Goal: Contribute content: Add original content to the website for others to see

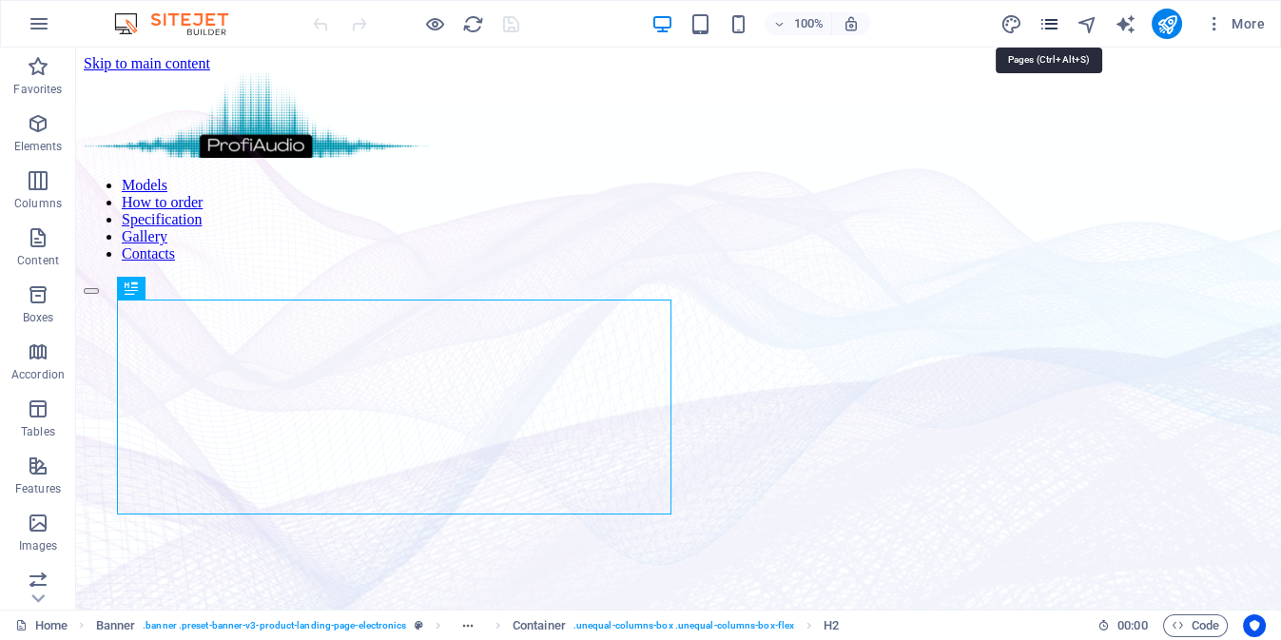
click at [1053, 26] on icon "pages" at bounding box center [1048, 24] width 22 height 22
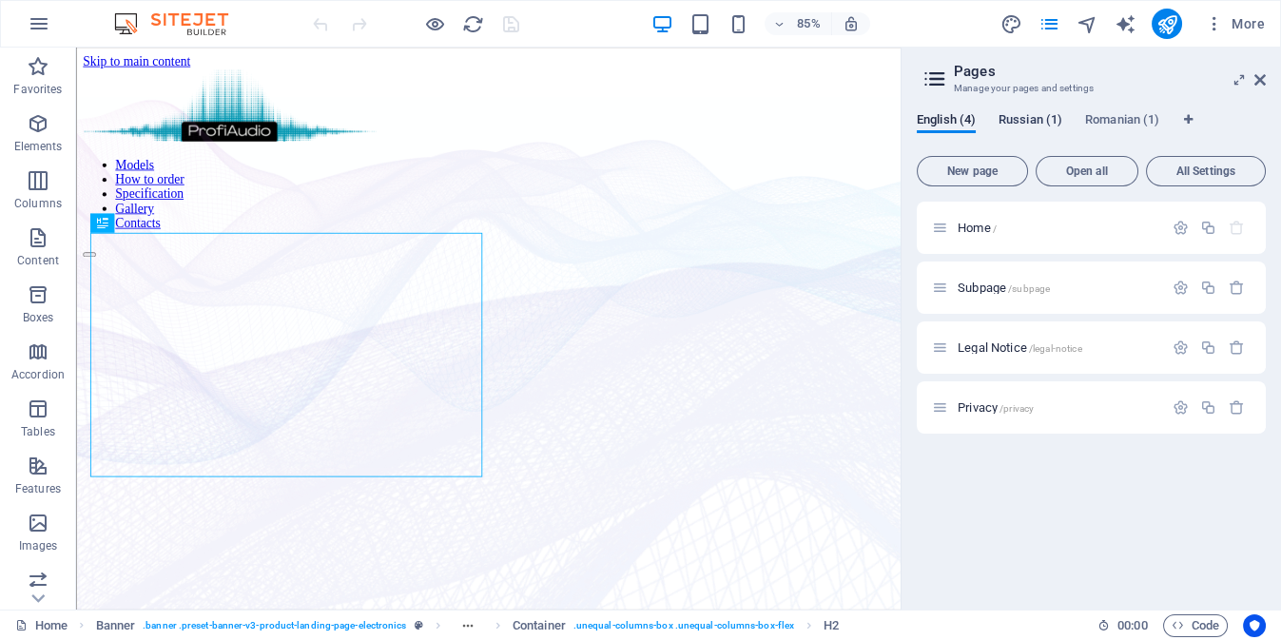
click at [1036, 119] on span "Russian (1)" at bounding box center [1030, 121] width 64 height 27
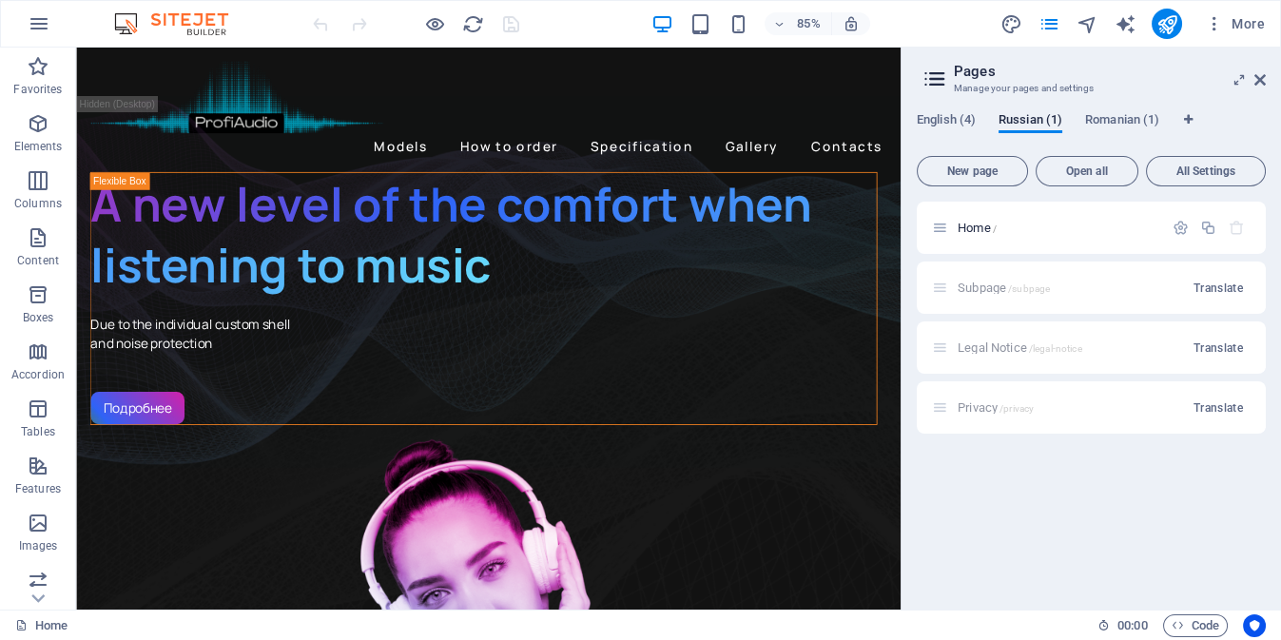
drag, startPoint x: 1041, startPoint y: 85, endPoint x: 951, endPoint y: 93, distance: 90.7
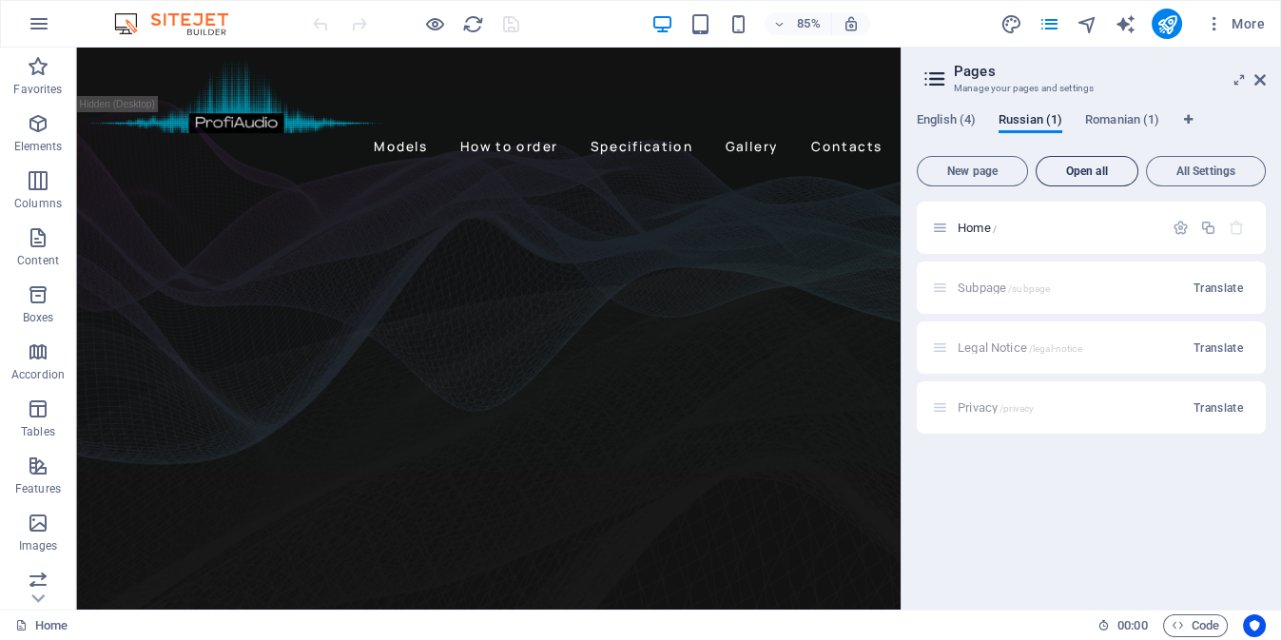
click at [1109, 172] on span "Open all" at bounding box center [1087, 170] width 86 height 11
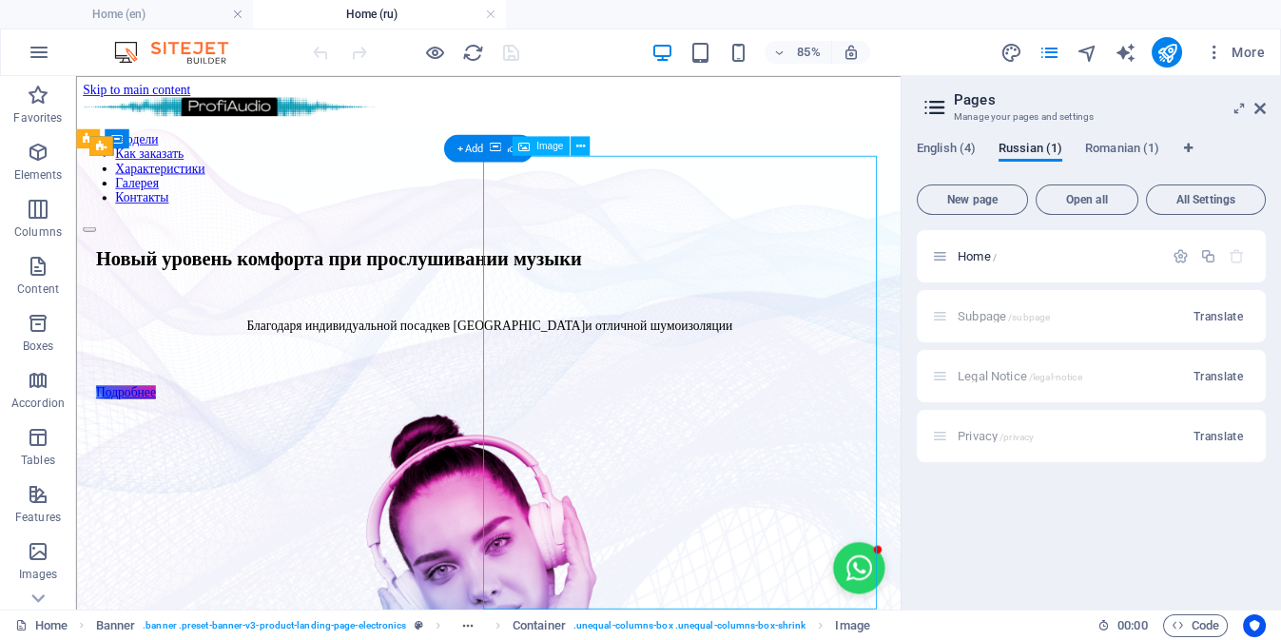
select select "px"
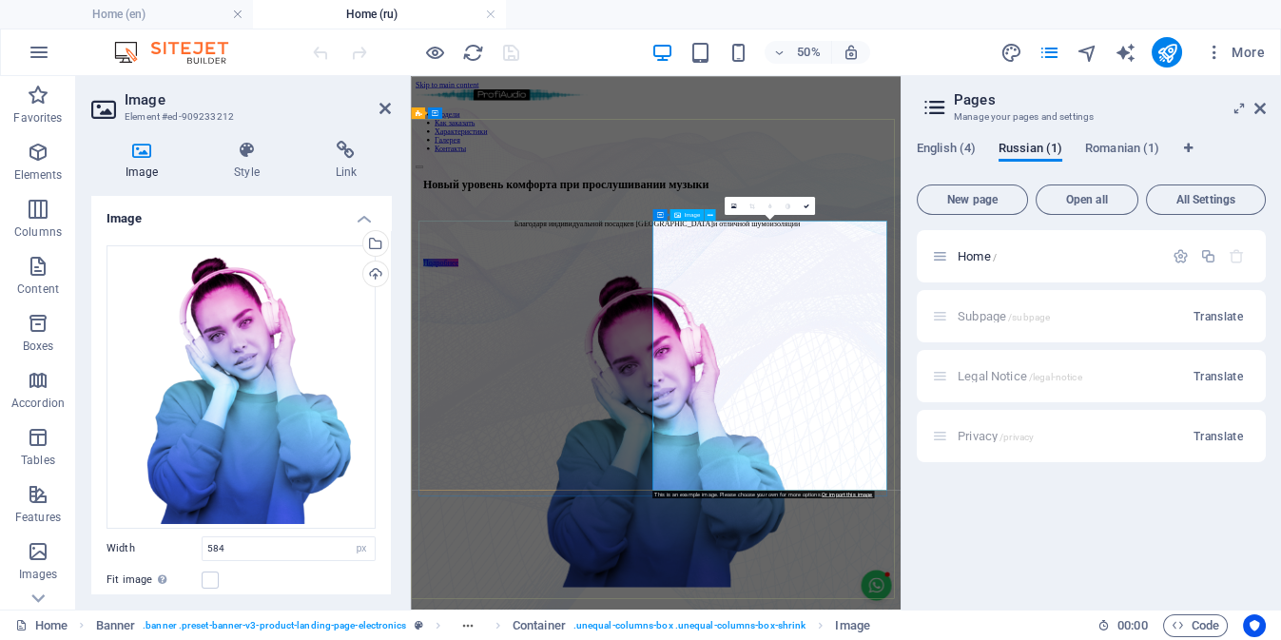
click at [378, 273] on div "Upload" at bounding box center [373, 276] width 29 height 29
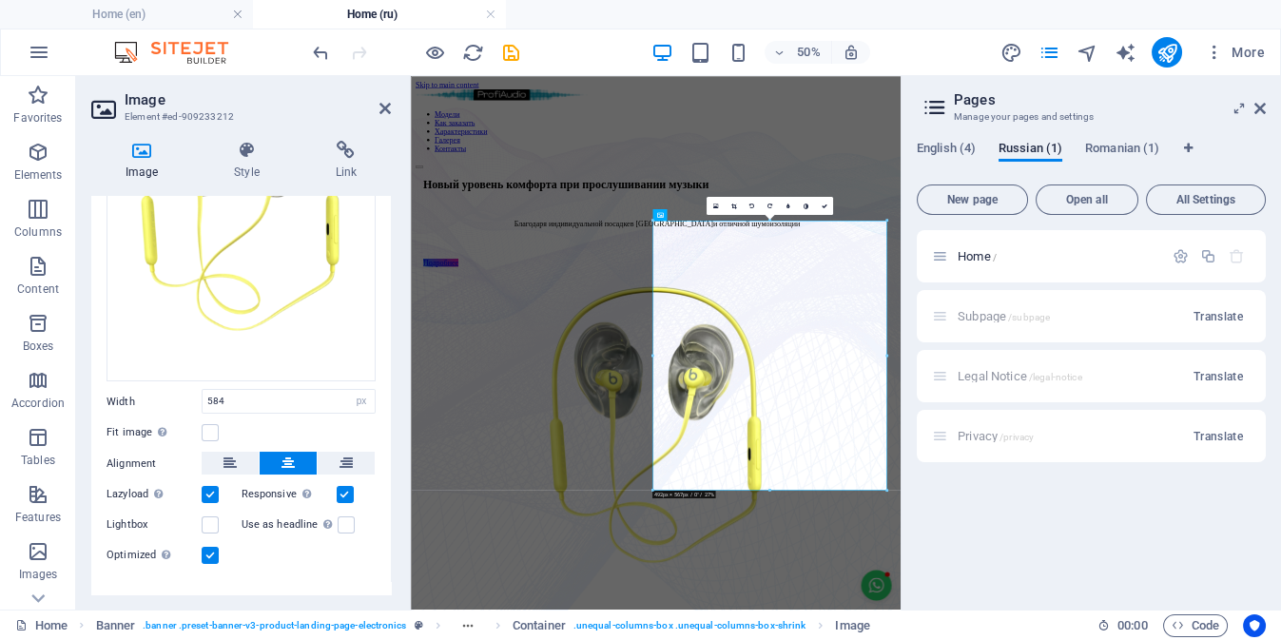
scroll to position [247, 0]
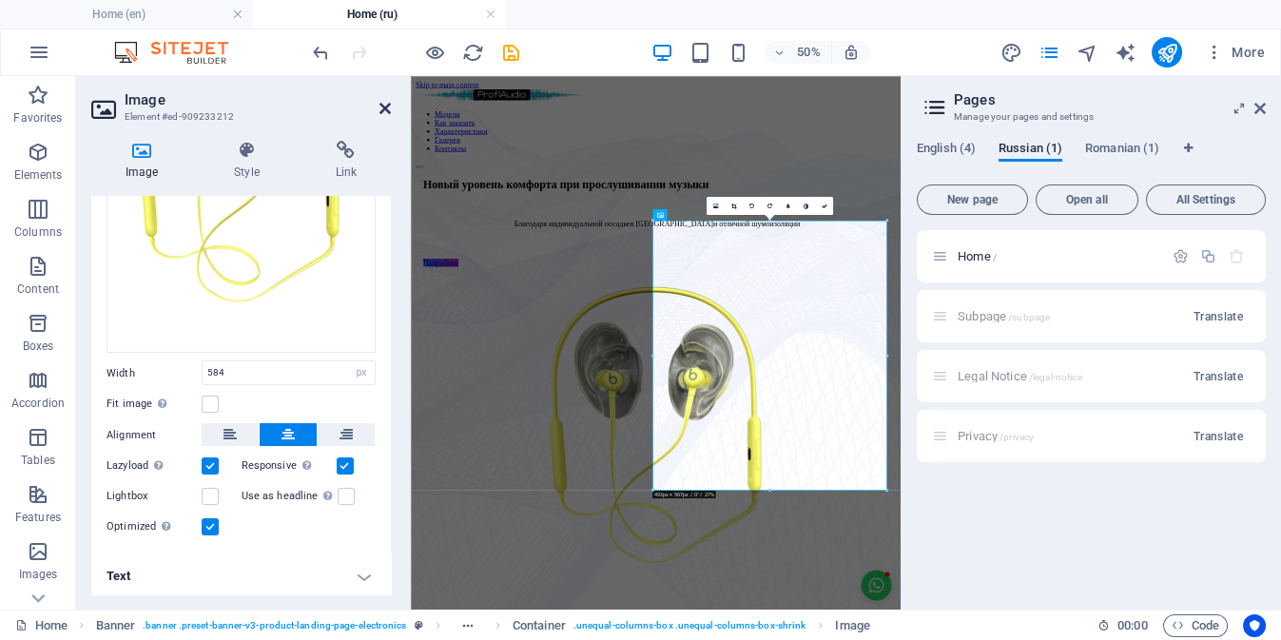
click at [380, 112] on icon at bounding box center [384, 108] width 11 height 15
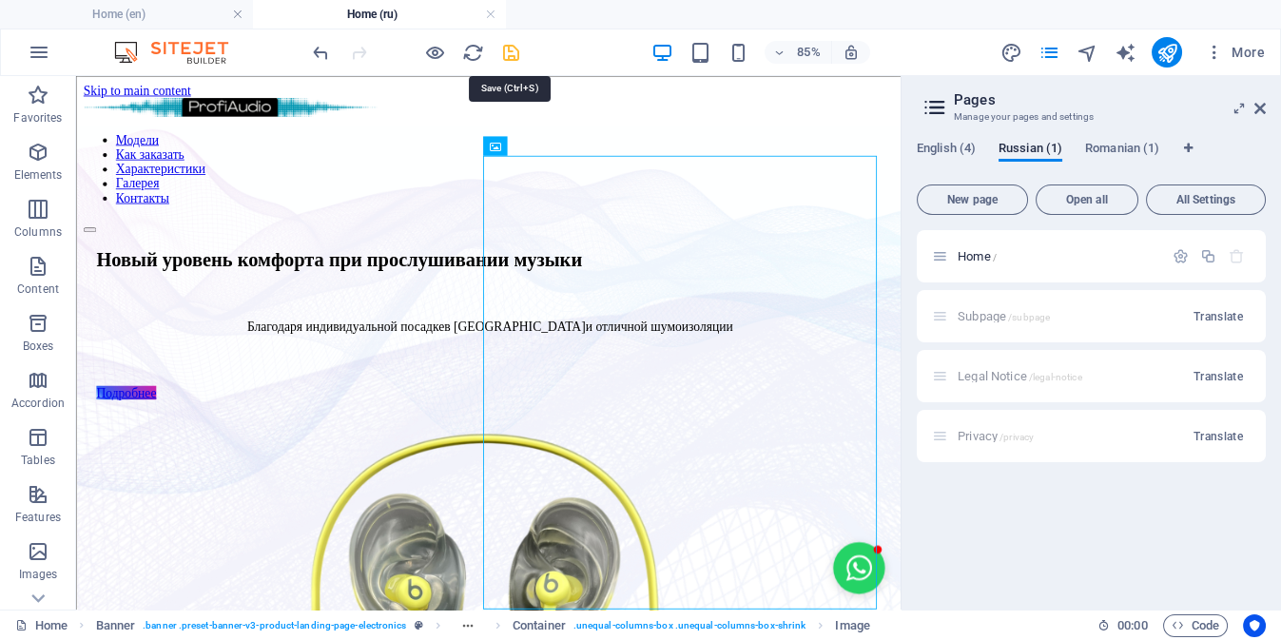
click at [505, 53] on icon "save" at bounding box center [511, 53] width 22 height 22
checkbox input "false"
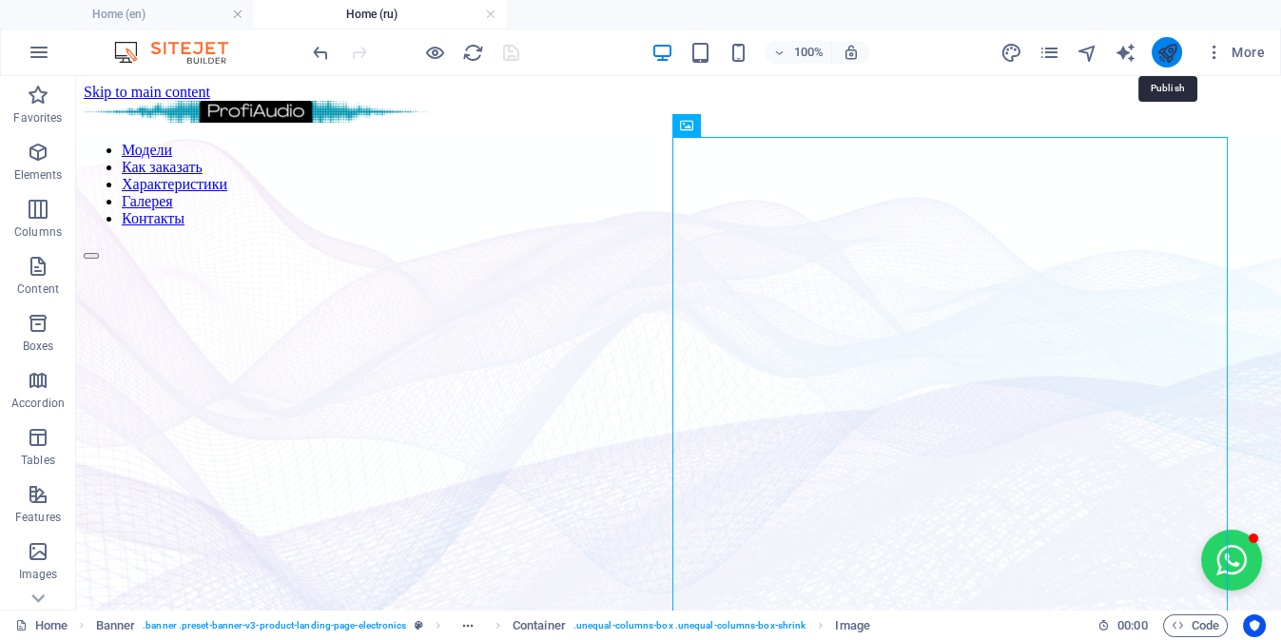
click at [1168, 59] on icon "publish" at bounding box center [1166, 53] width 22 height 22
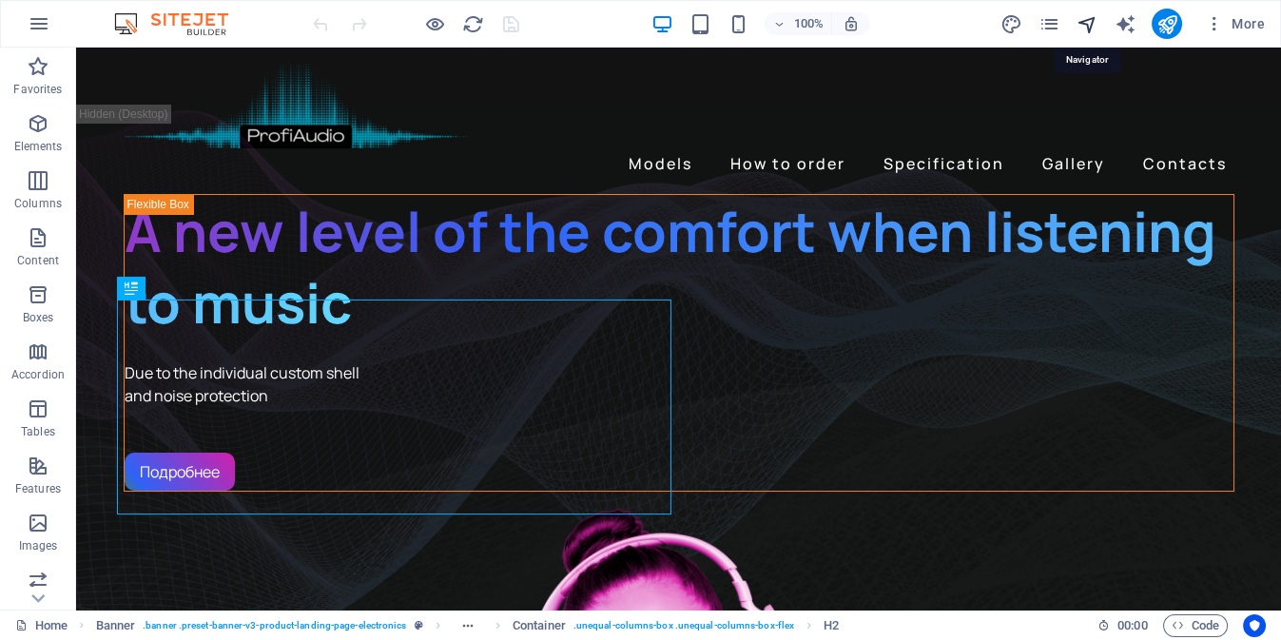
click at [1091, 30] on icon "navigator" at bounding box center [1086, 24] width 22 height 22
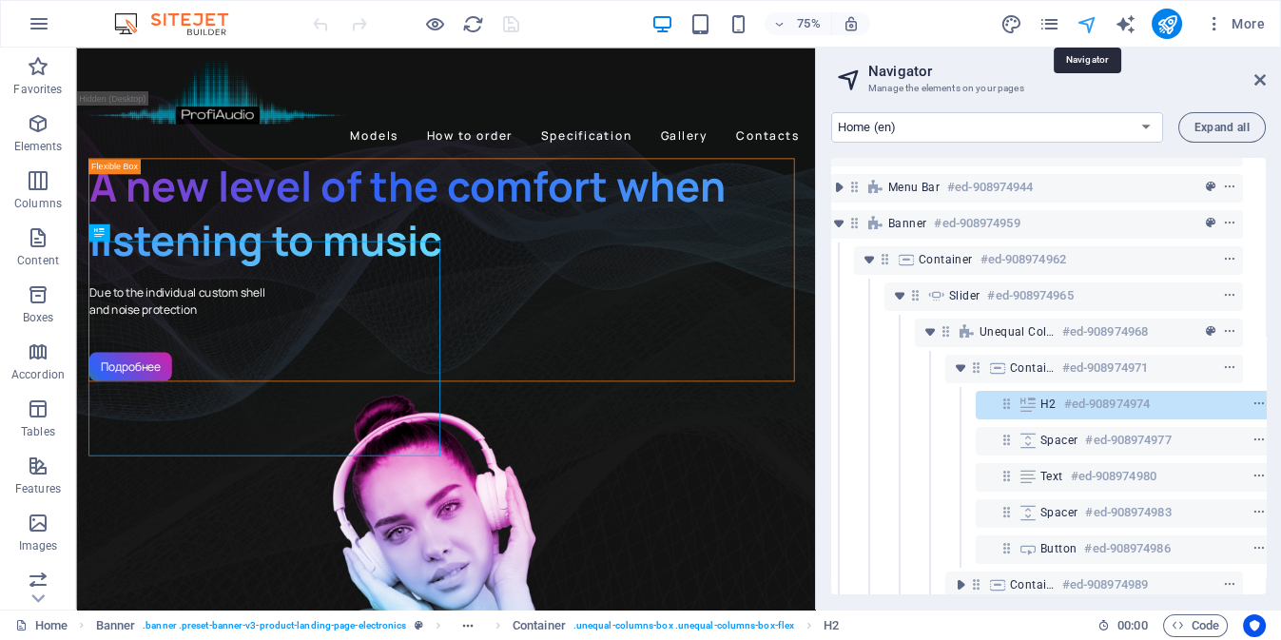
scroll to position [99, 25]
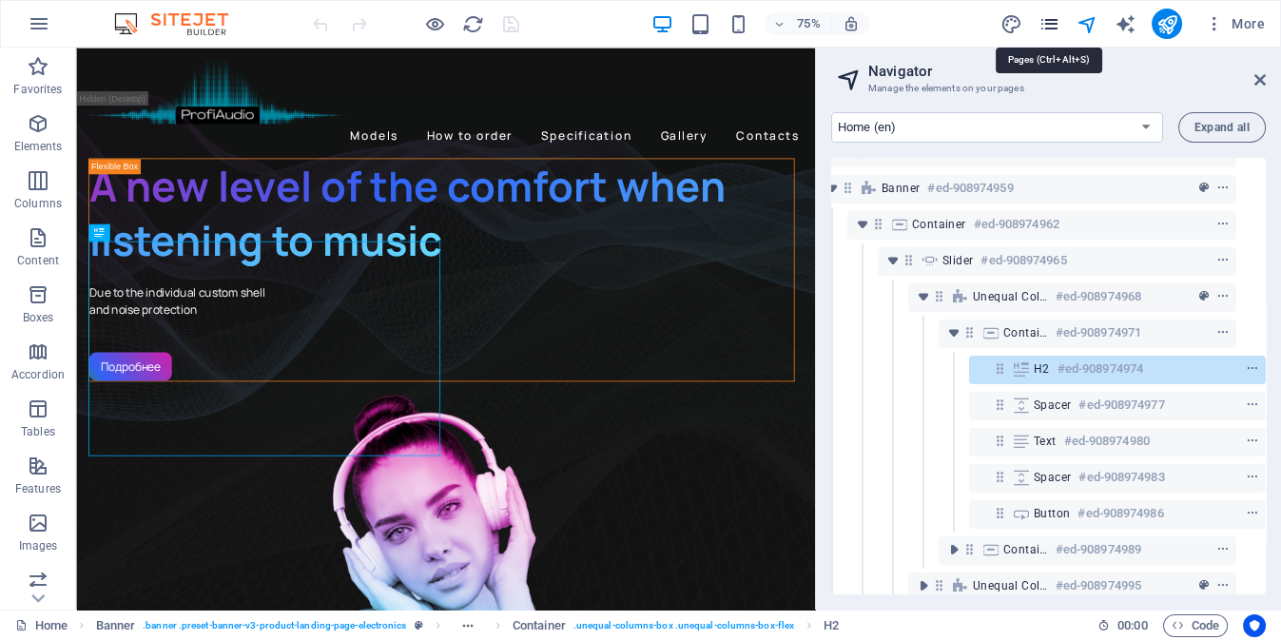
click at [1046, 20] on icon "pages" at bounding box center [1048, 24] width 22 height 22
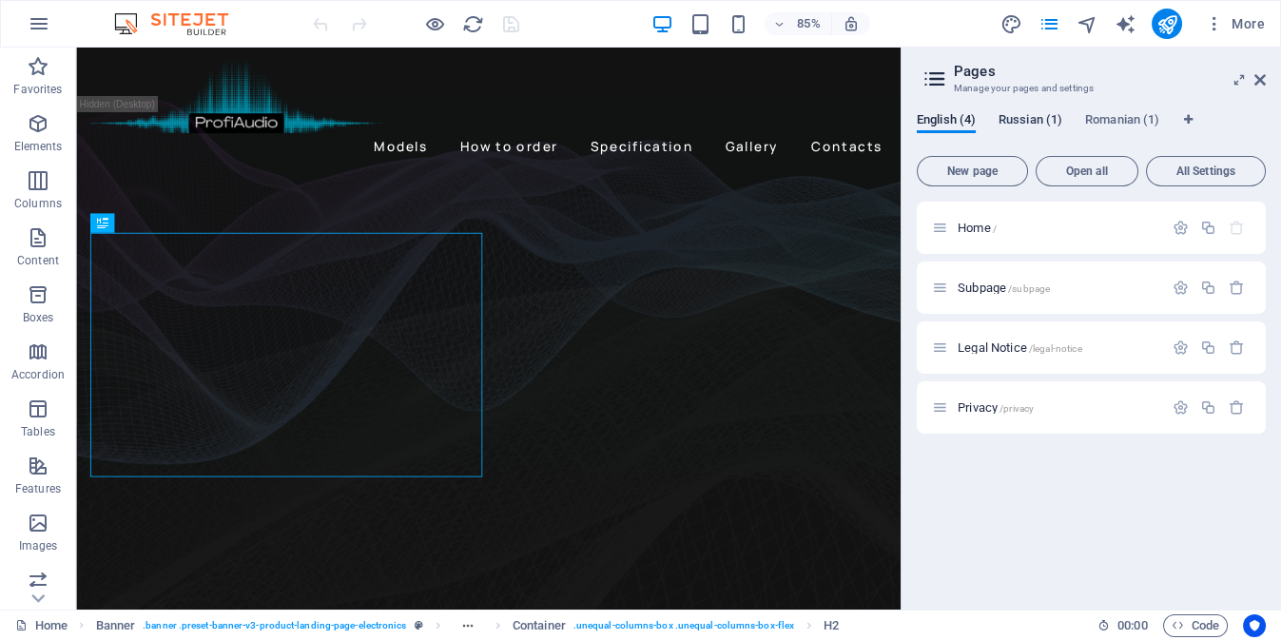
click at [1025, 121] on span "Russian (1)" at bounding box center [1030, 121] width 64 height 27
click at [1087, 182] on button "Open all" at bounding box center [1087, 171] width 103 height 30
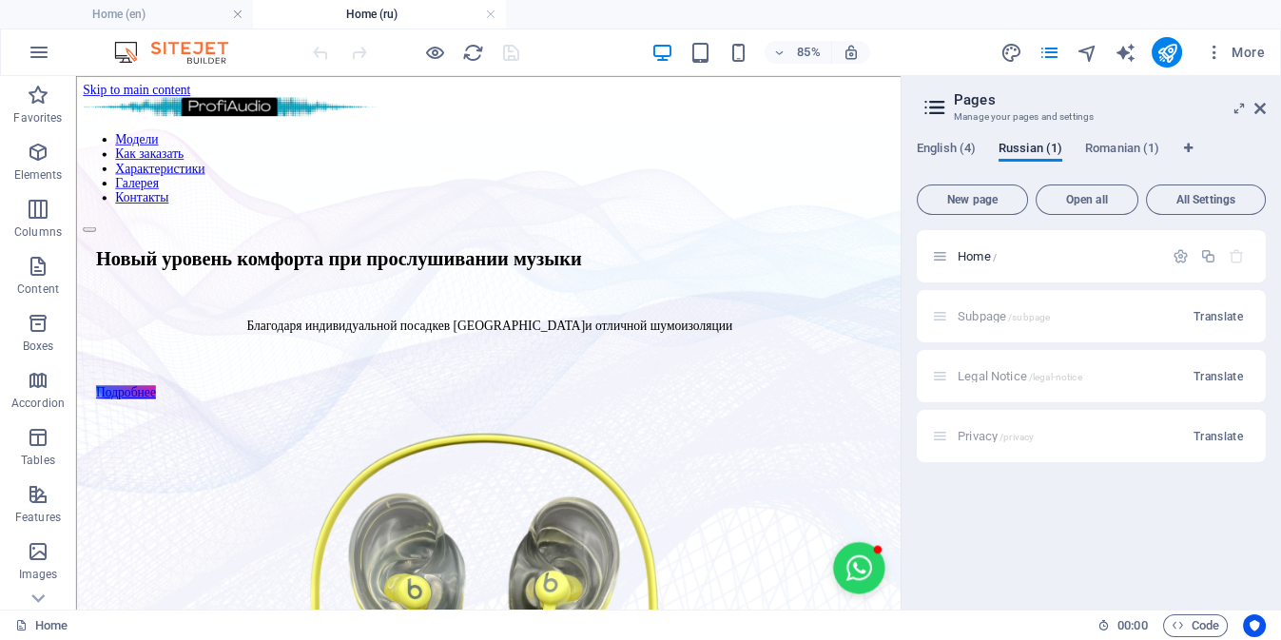
scroll to position [8, 0]
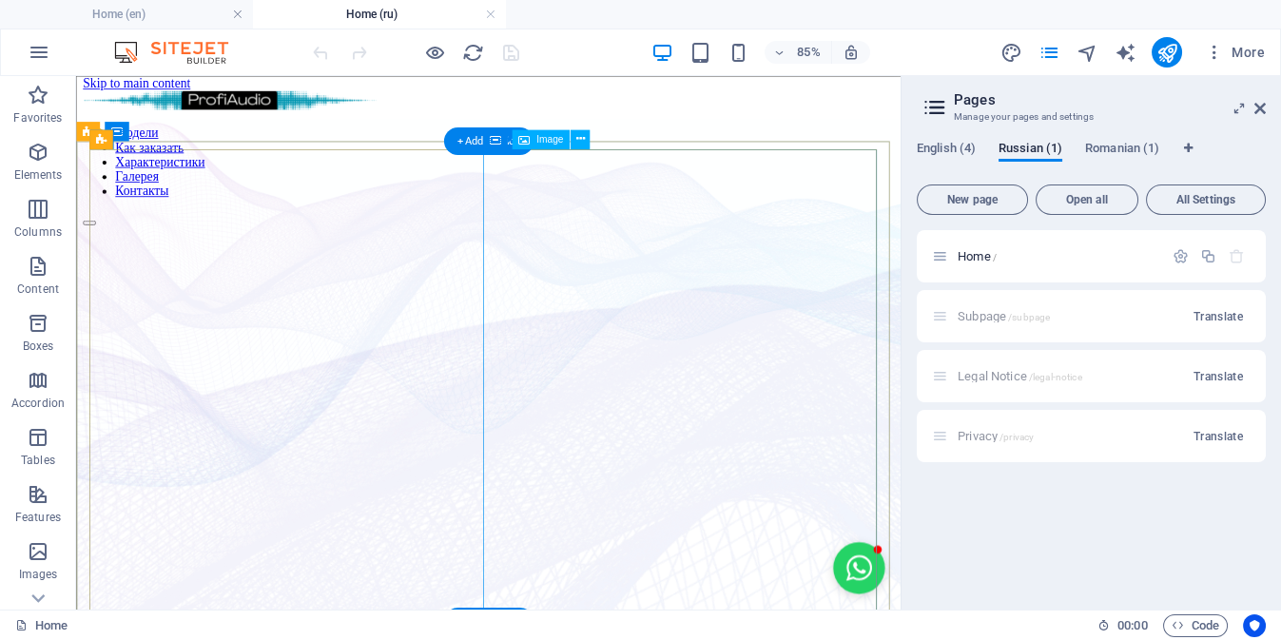
select select "%"
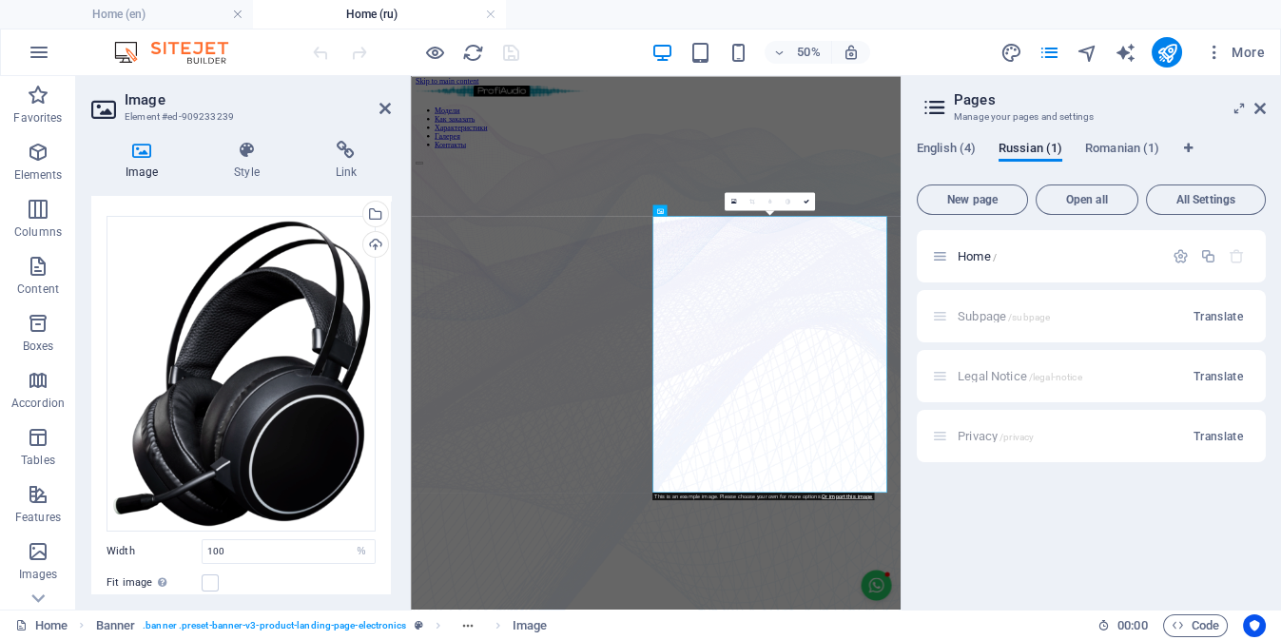
scroll to position [34, 0]
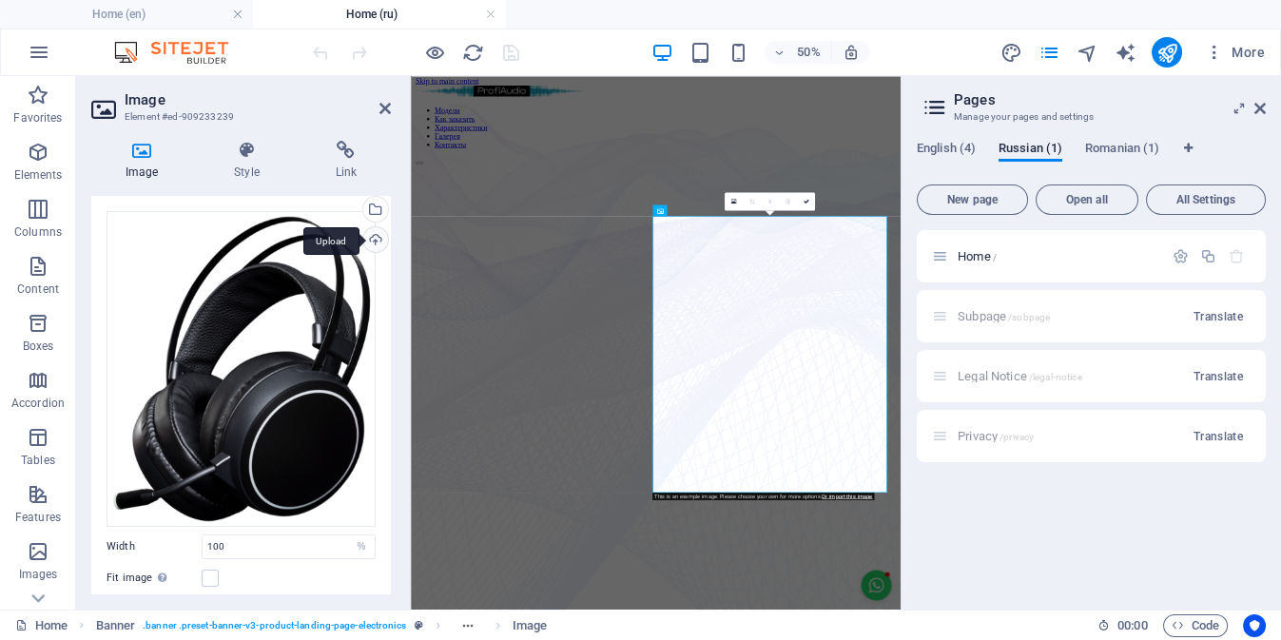
click at [372, 241] on div "Upload" at bounding box center [373, 241] width 29 height 29
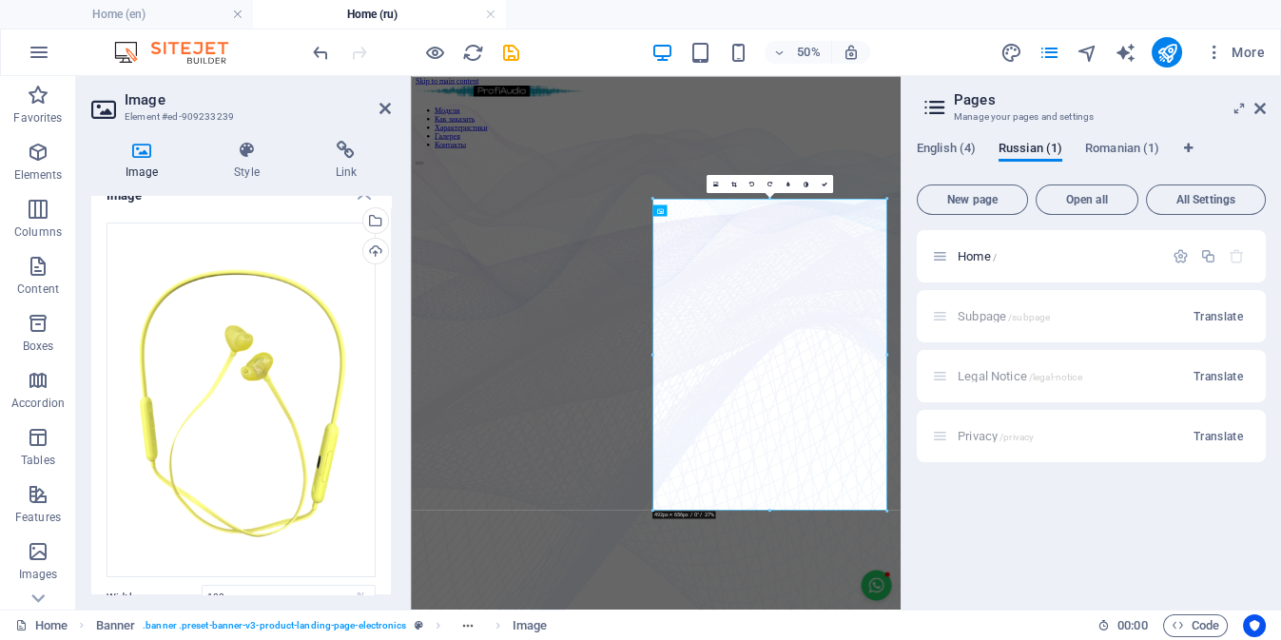
scroll to position [10, 0]
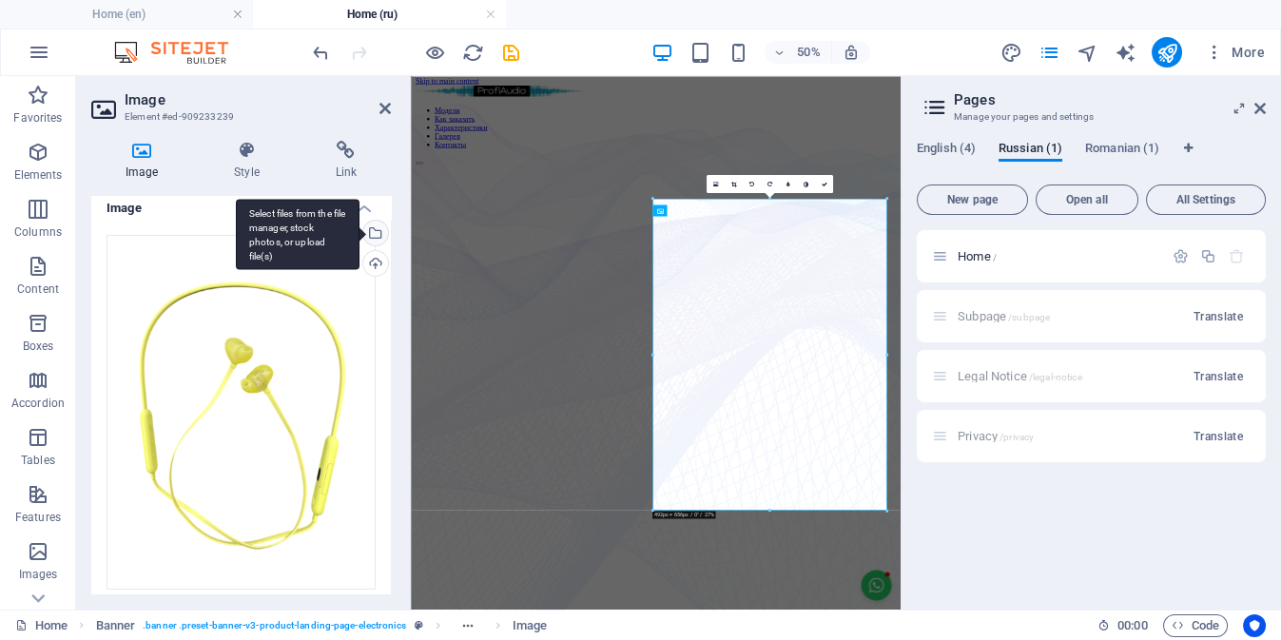
click at [372, 231] on div "Select files from the file manager, stock photos, or upload file(s)" at bounding box center [373, 235] width 29 height 29
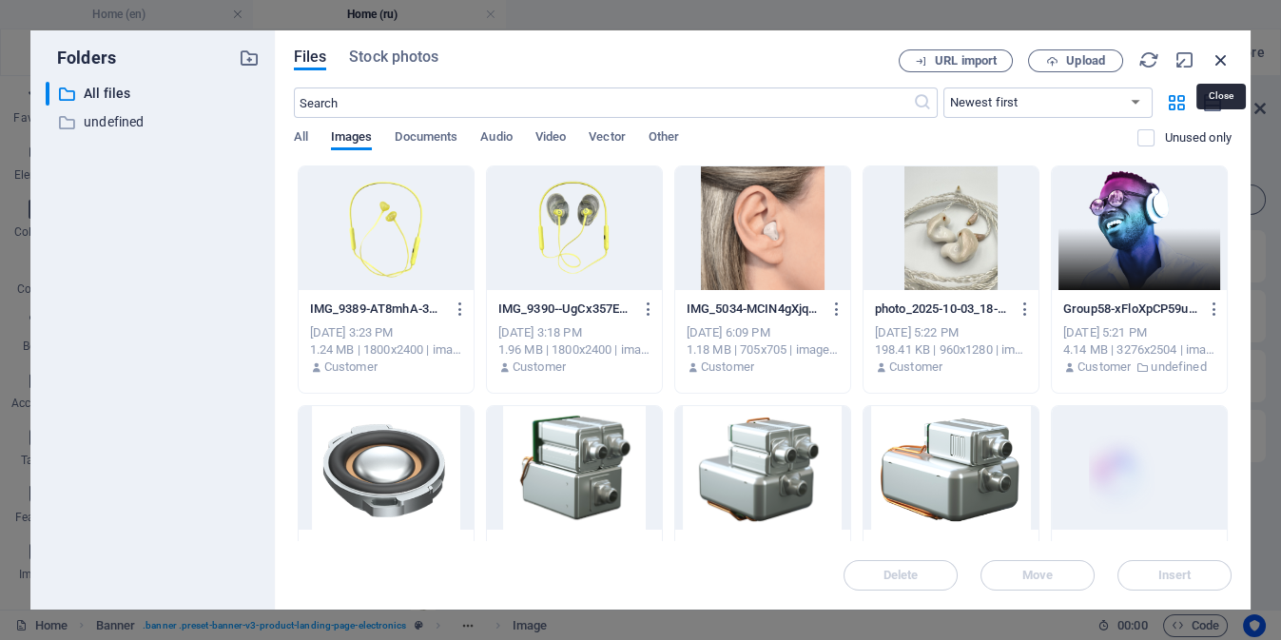
click at [1217, 59] on icon "button" at bounding box center [1221, 59] width 21 height 21
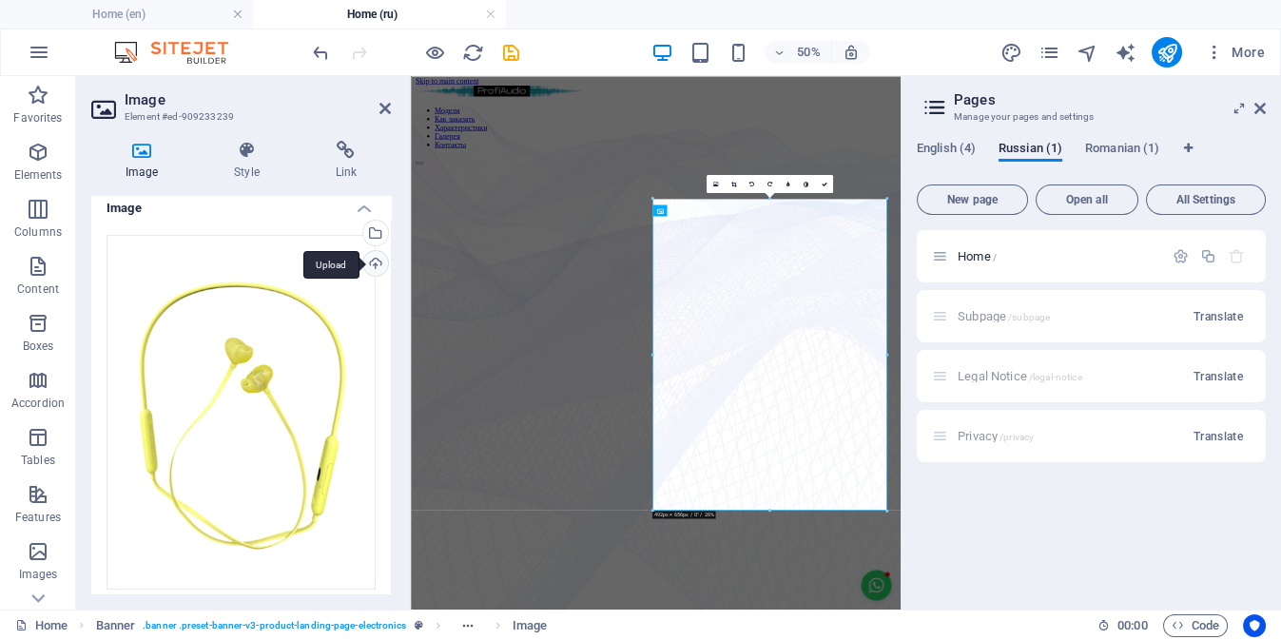
click at [373, 260] on div "Upload" at bounding box center [373, 265] width 29 height 29
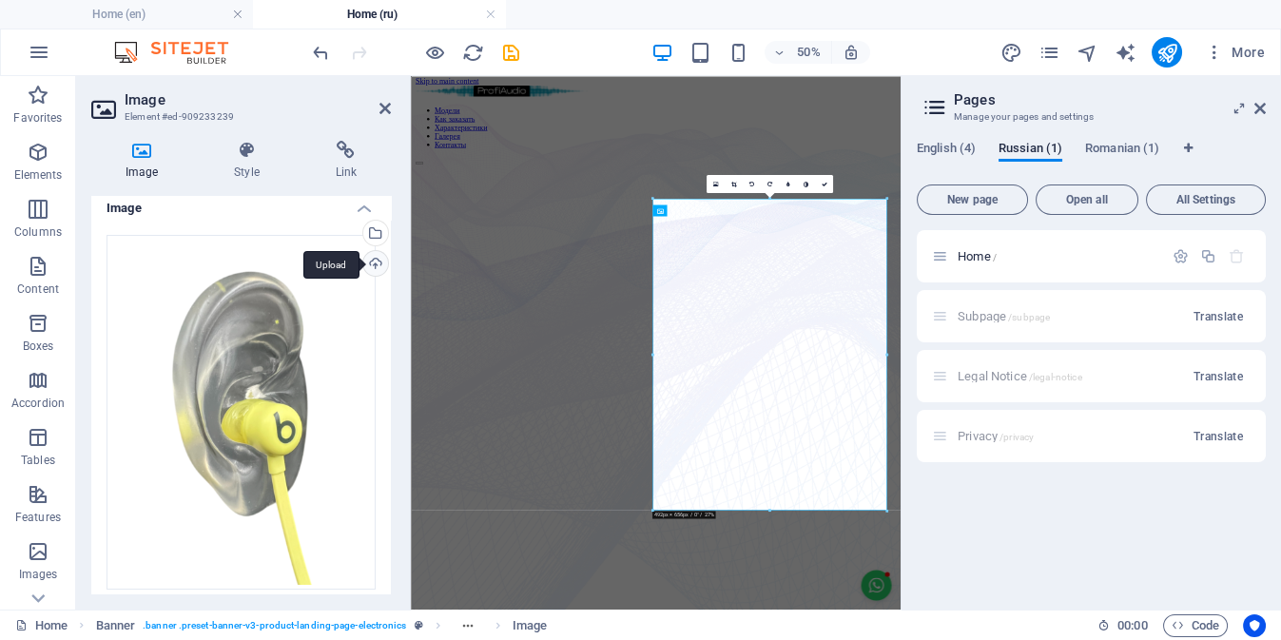
click at [370, 264] on div "Upload" at bounding box center [373, 265] width 29 height 29
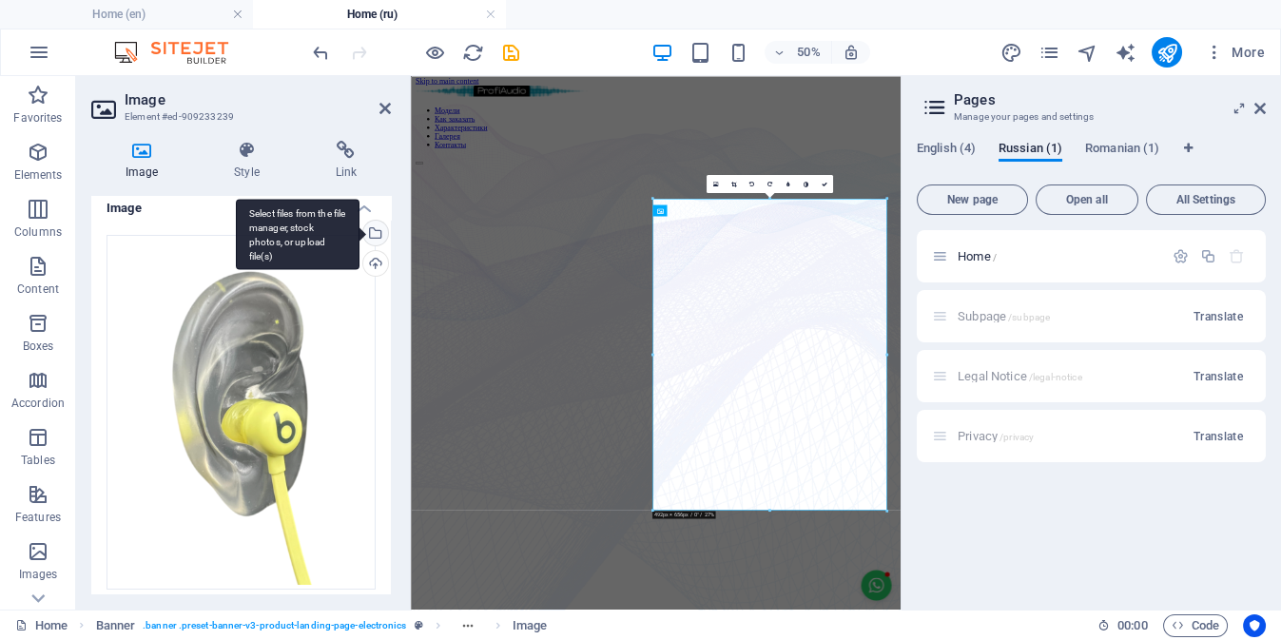
click at [372, 232] on div "Select files from the file manager, stock photos, or upload file(s)" at bounding box center [373, 235] width 29 height 29
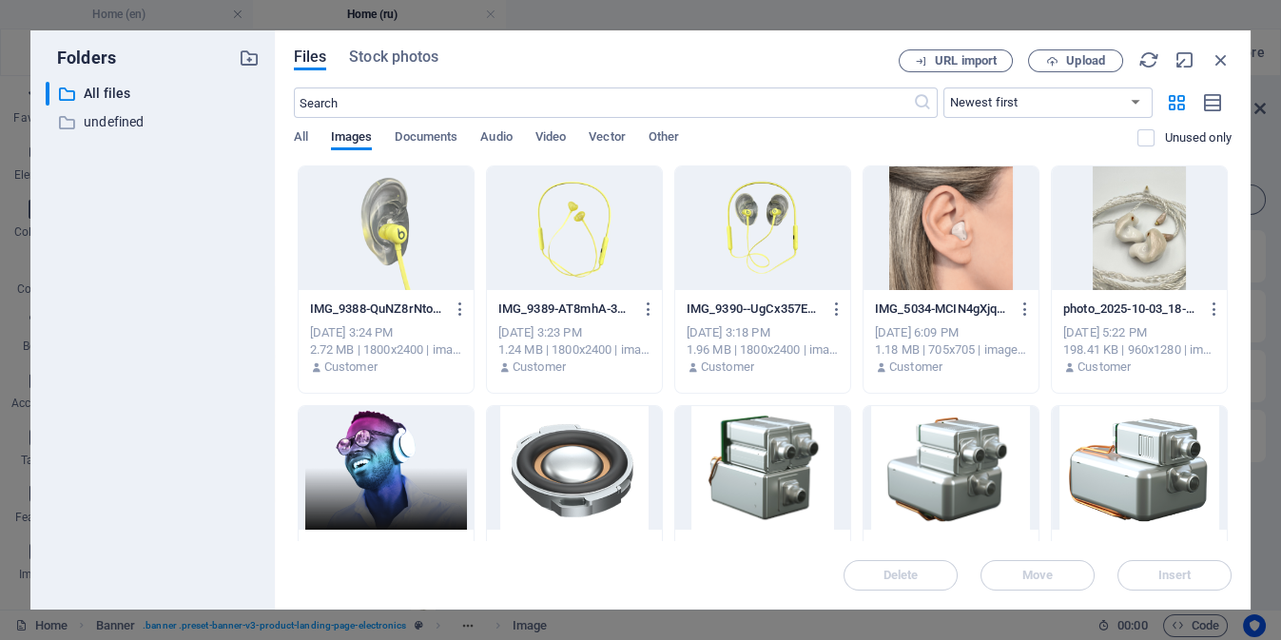
click at [549, 225] on div at bounding box center [574, 228] width 175 height 124
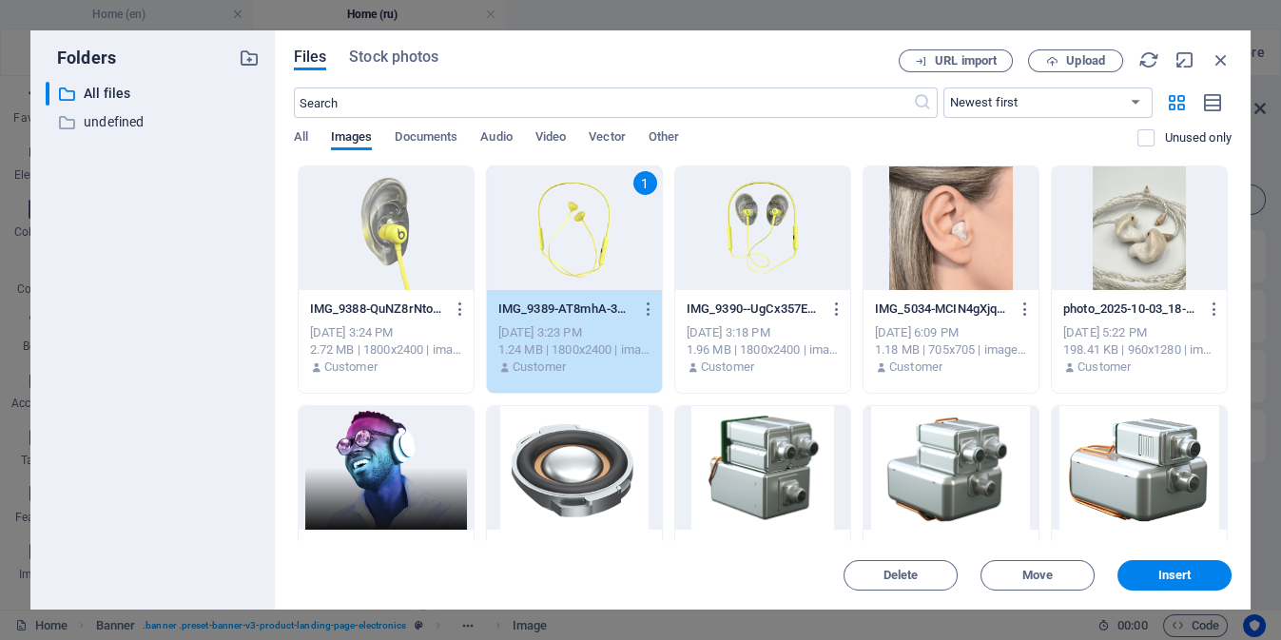
click at [549, 225] on div "1" at bounding box center [574, 228] width 175 height 124
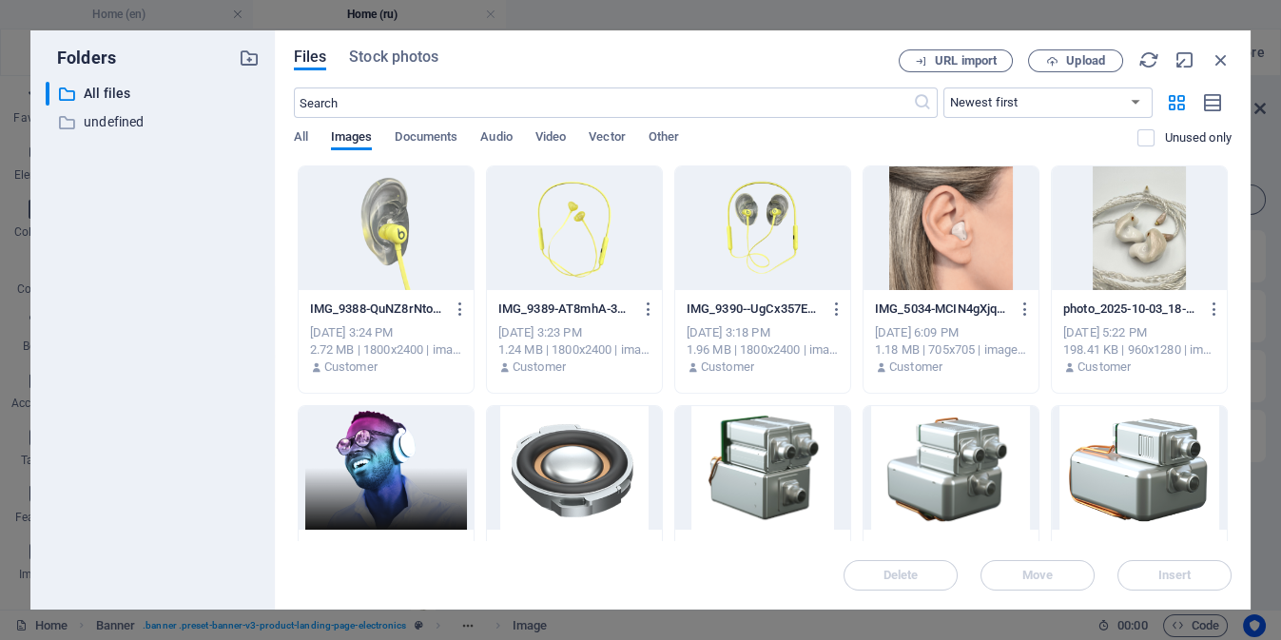
click at [549, 225] on div at bounding box center [574, 228] width 175 height 124
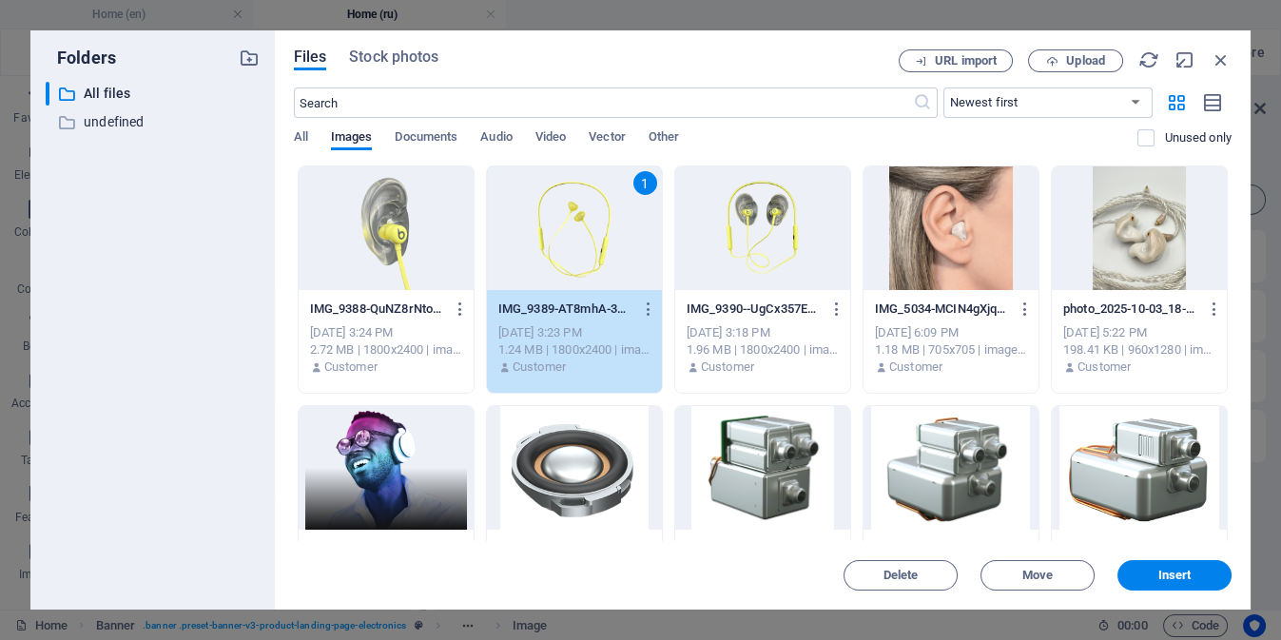
click at [549, 225] on div "1" at bounding box center [574, 228] width 175 height 124
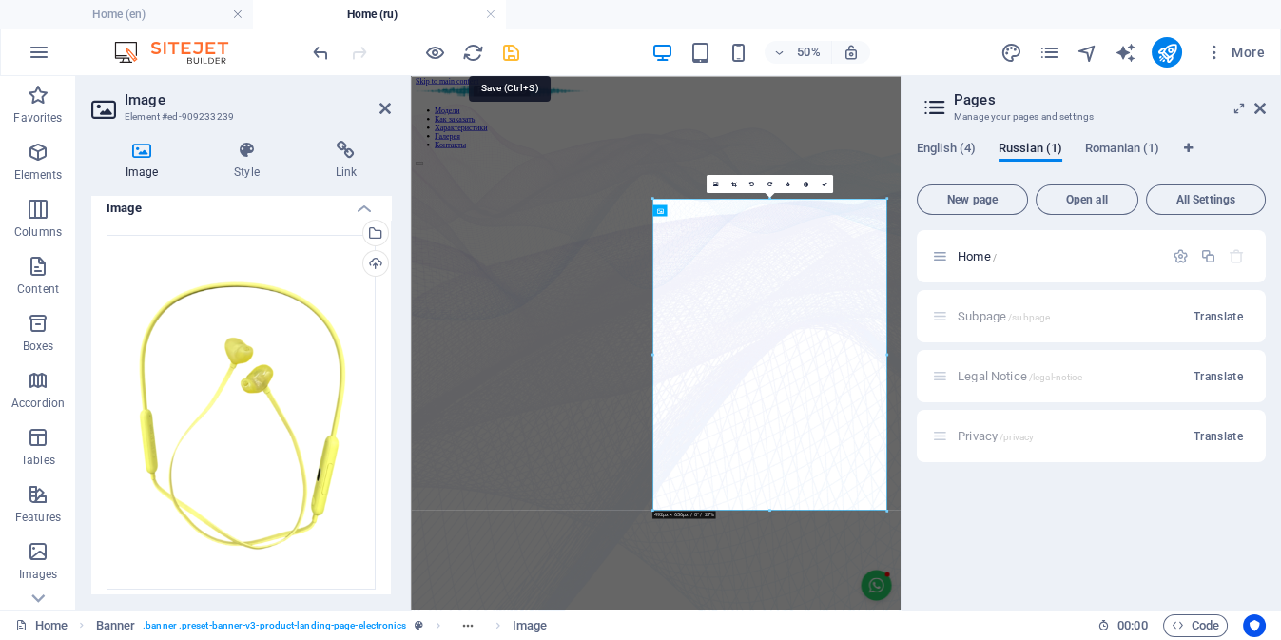
click at [511, 56] on icon "save" at bounding box center [511, 53] width 22 height 22
checkbox input "false"
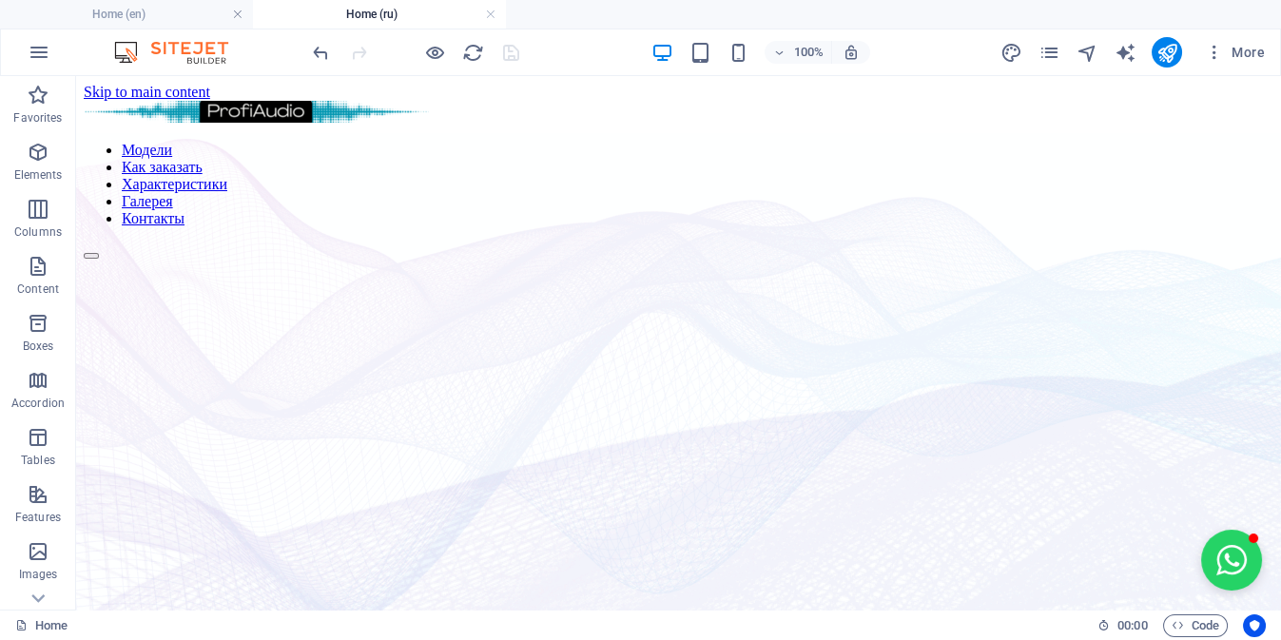
scroll to position [64, 0]
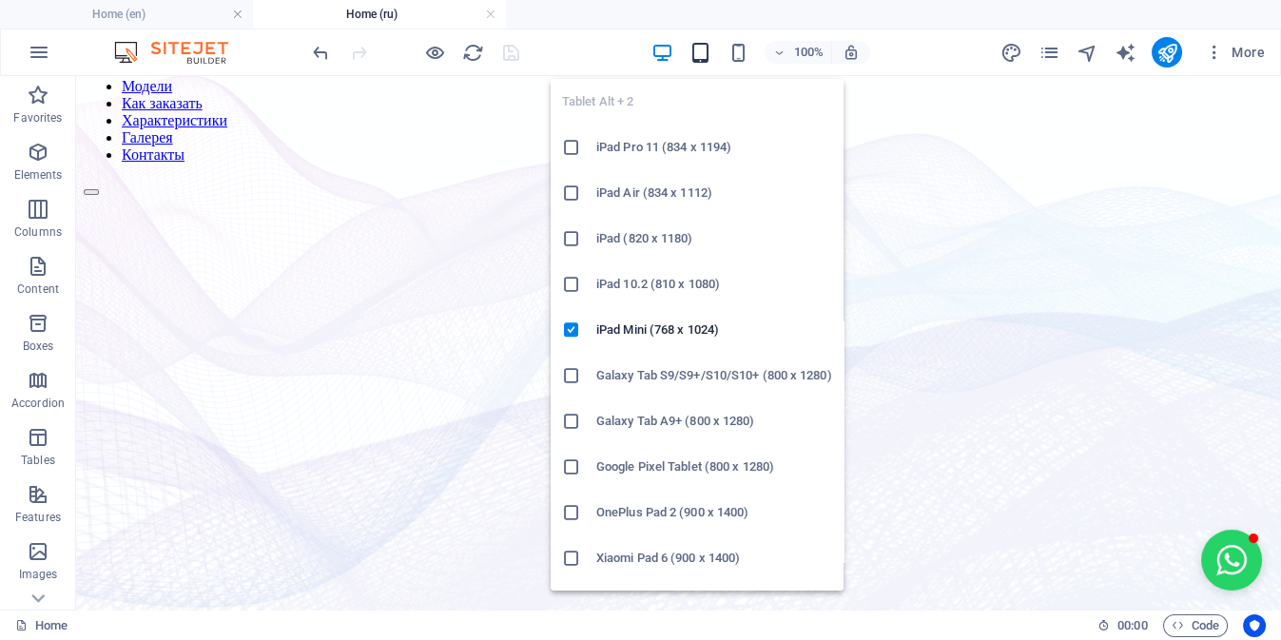
click at [699, 44] on icon "button" at bounding box center [700, 53] width 22 height 22
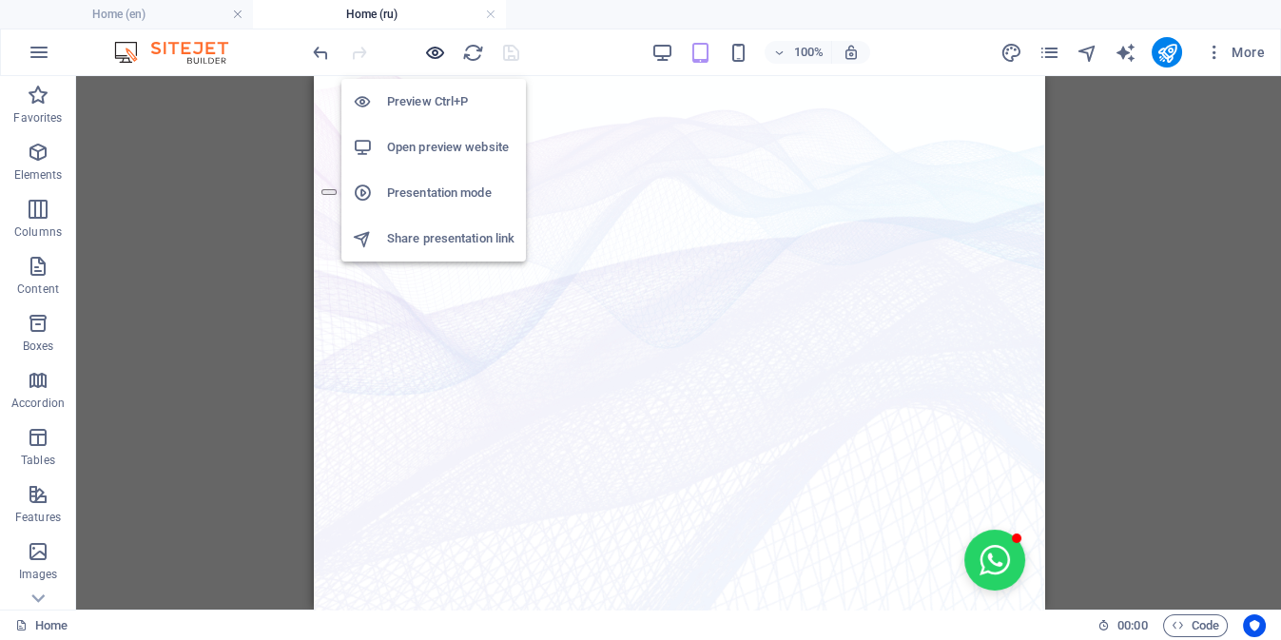
click at [435, 52] on icon "button" at bounding box center [435, 53] width 22 height 22
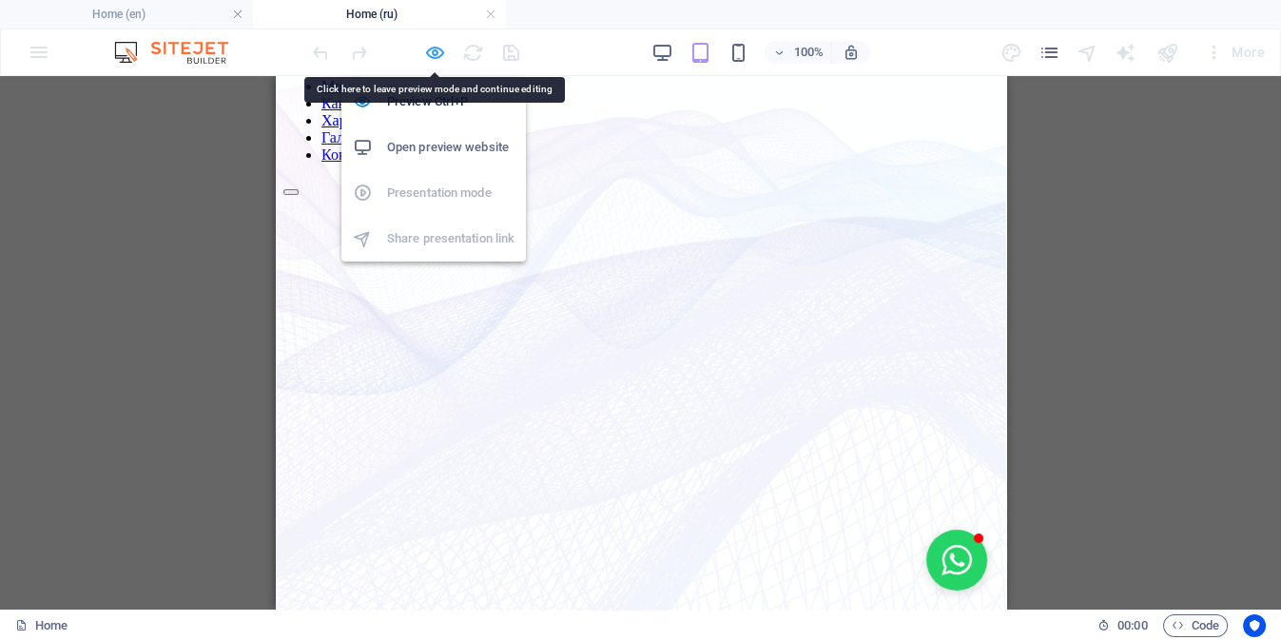
click at [432, 54] on icon "button" at bounding box center [435, 53] width 22 height 22
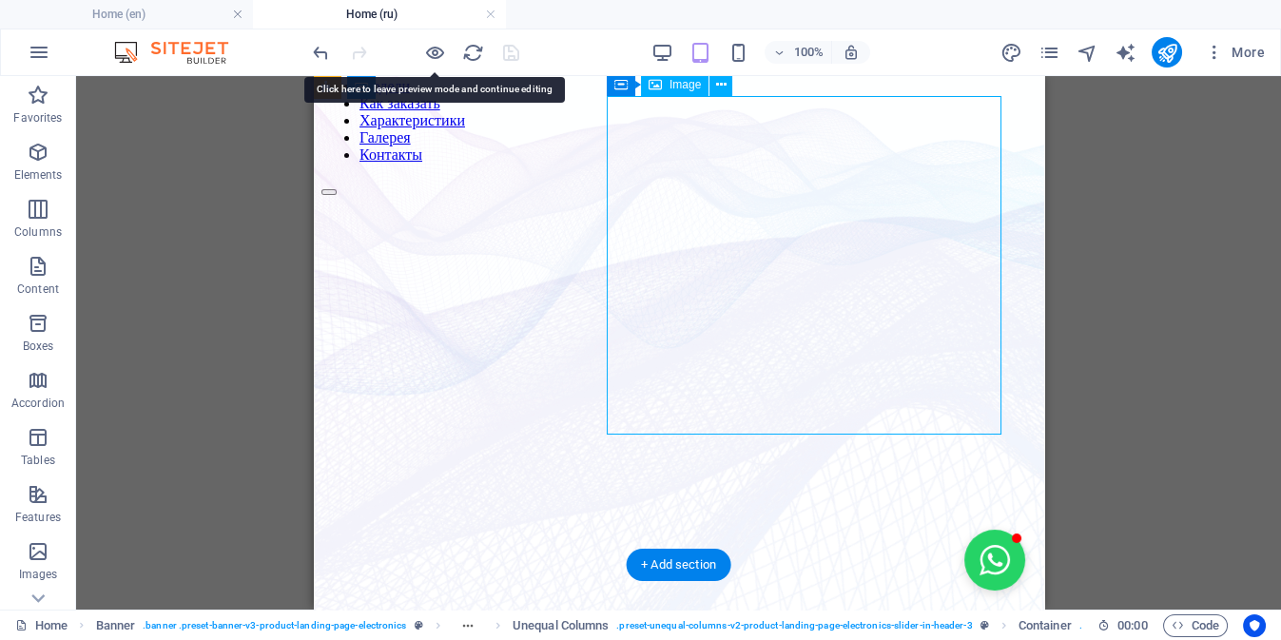
select select "%"
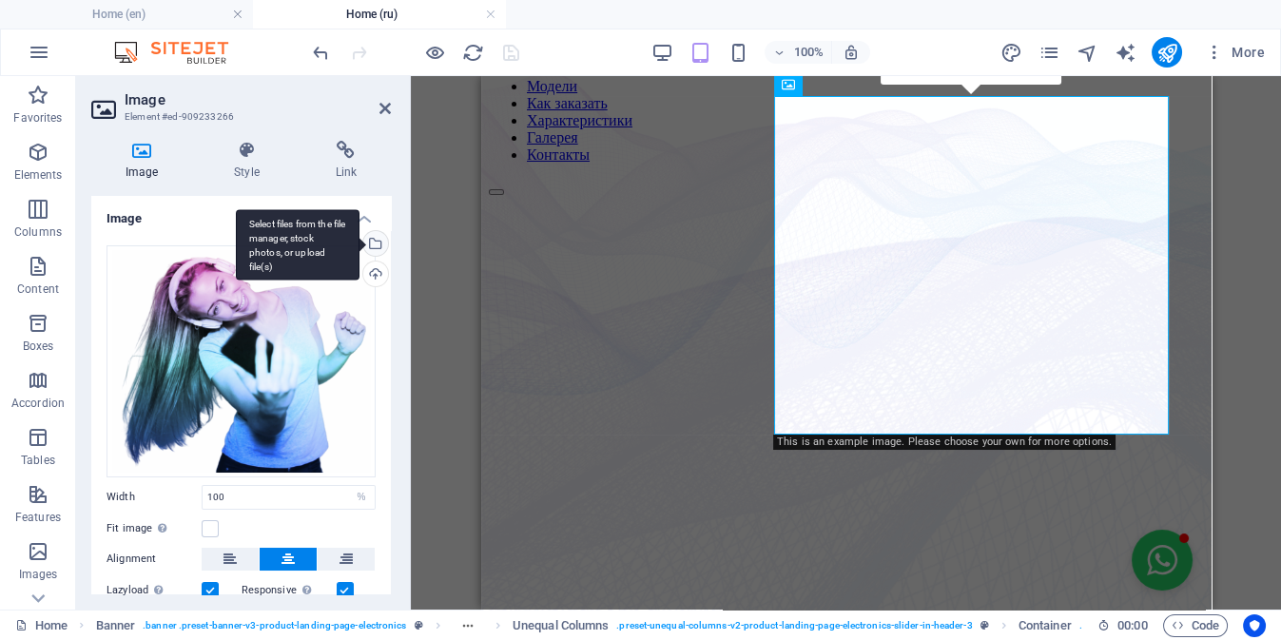
click at [375, 249] on div "Select files from the file manager, stock photos, or upload file(s)" at bounding box center [373, 245] width 29 height 29
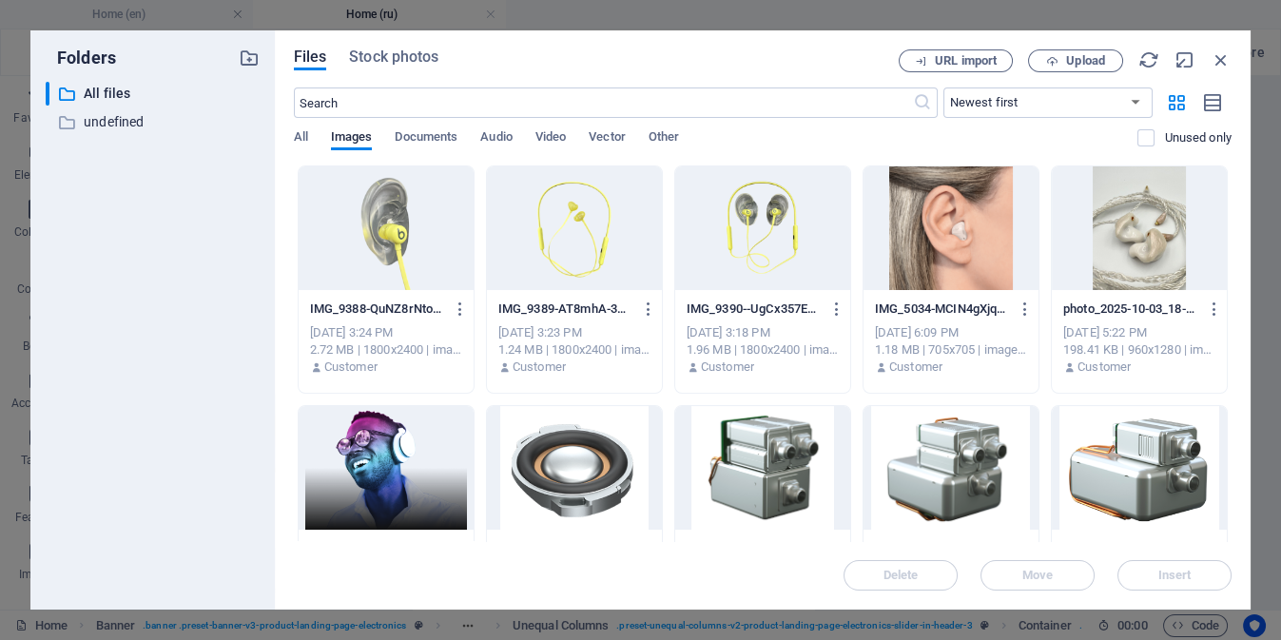
drag, startPoint x: 1228, startPoint y: 212, endPoint x: 1234, endPoint y: 317, distance: 104.8
click at [1234, 317] on div "Files Stock photos URL import Upload ​ Newest first Oldest first Name (A-Z) Nam…" at bounding box center [763, 319] width 976 height 579
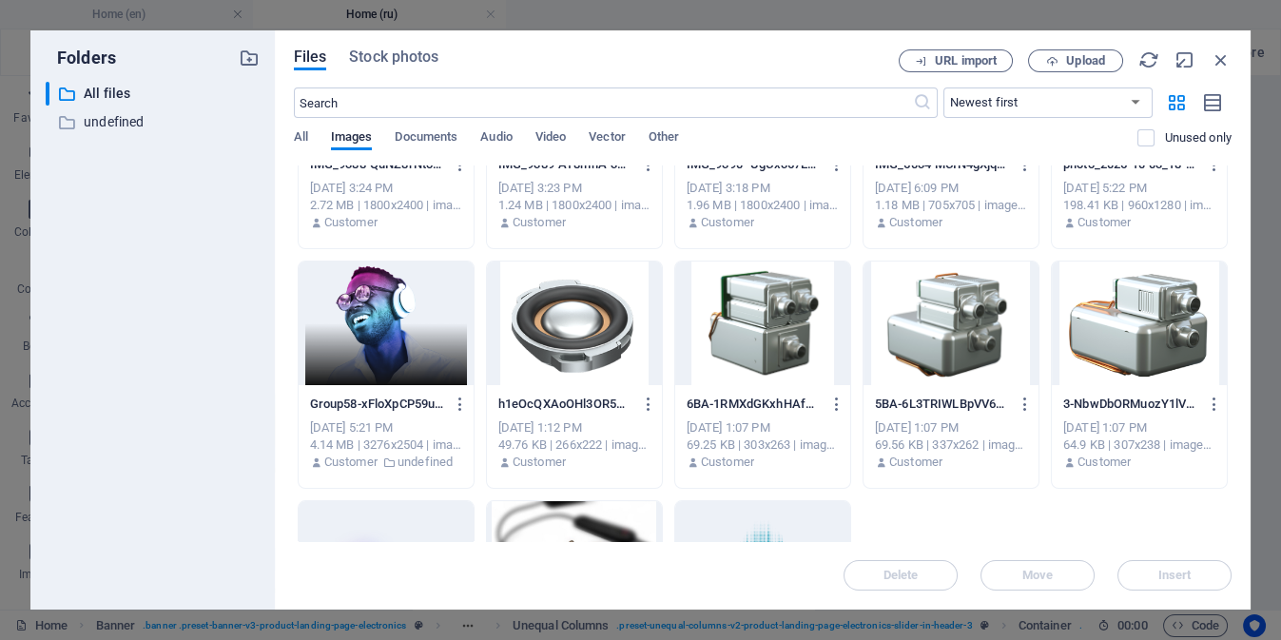
scroll to position [0, 0]
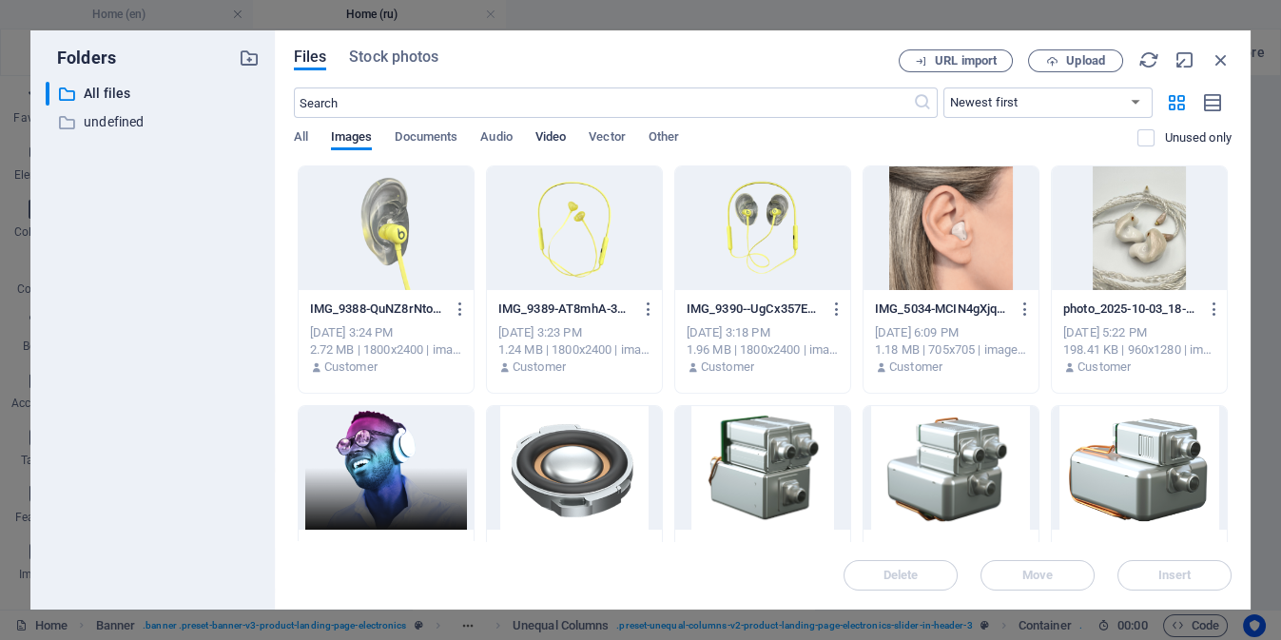
click at [549, 143] on span "Video" at bounding box center [550, 139] width 30 height 27
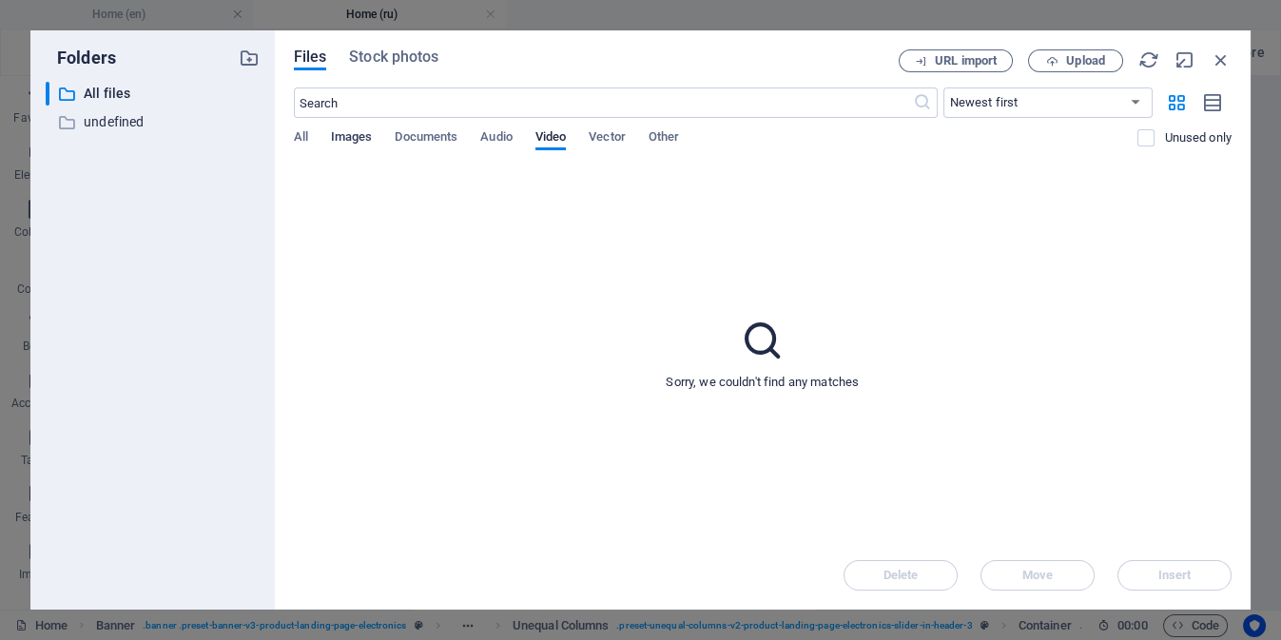
click at [356, 141] on span "Images" at bounding box center [352, 139] width 42 height 27
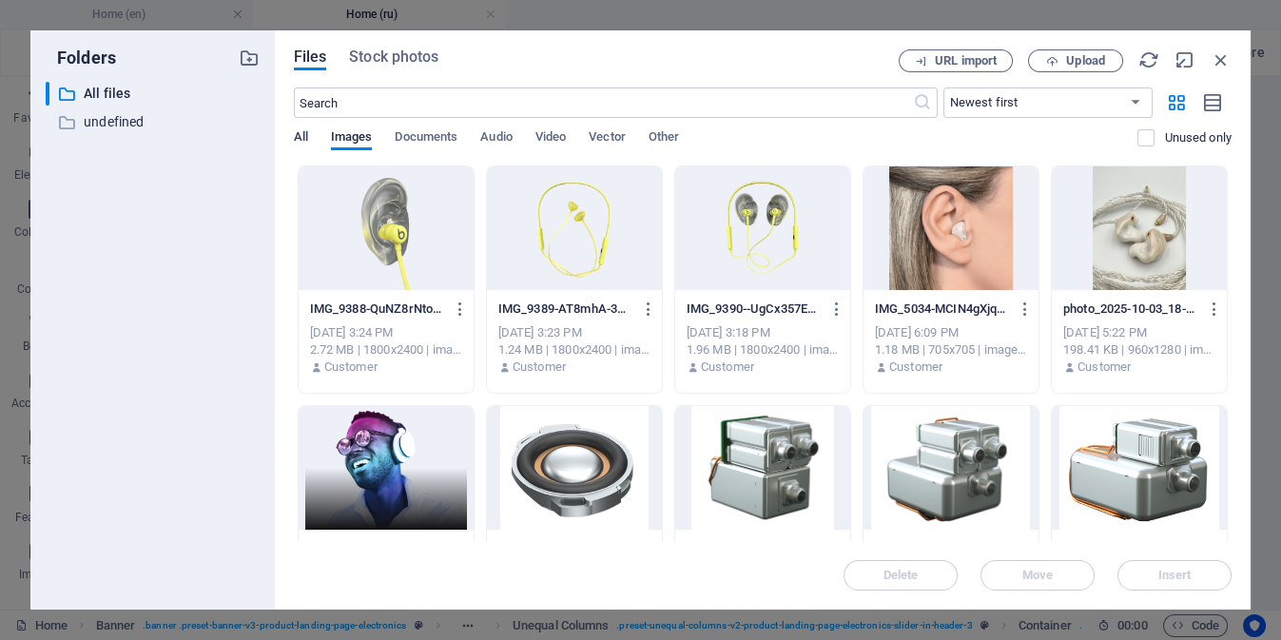
click at [296, 137] on span "All" at bounding box center [301, 139] width 14 height 27
click at [886, 418] on div at bounding box center [950, 468] width 175 height 124
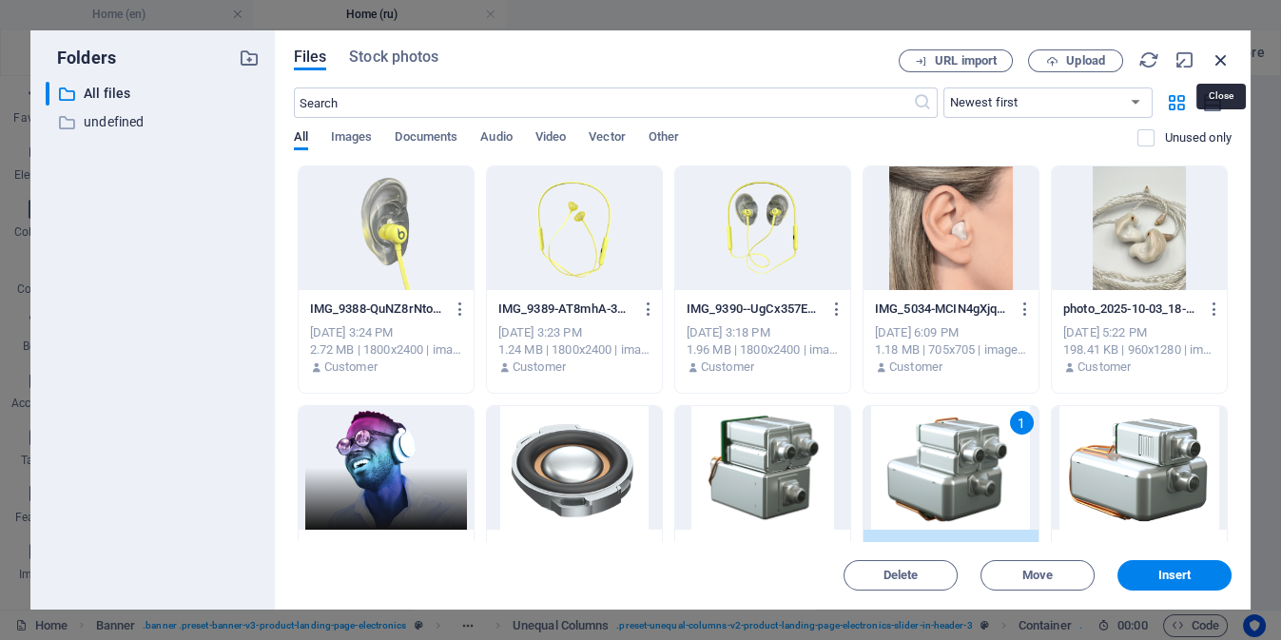
click at [1223, 59] on icon "button" at bounding box center [1221, 59] width 21 height 21
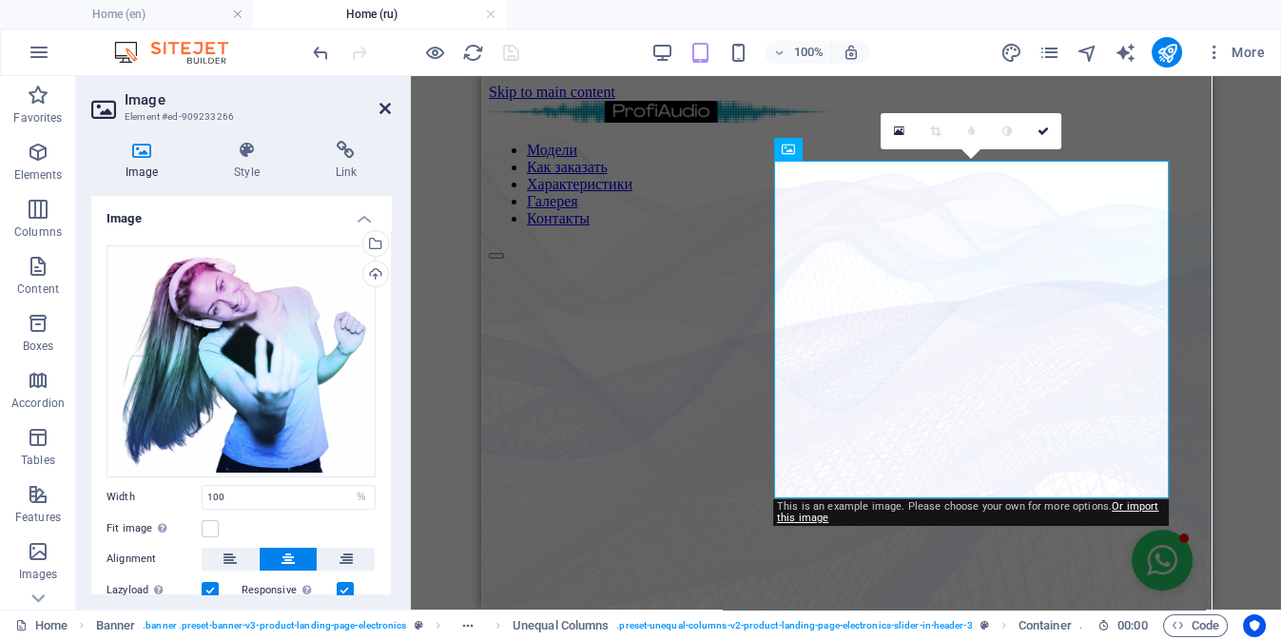
click at [384, 108] on icon at bounding box center [384, 108] width 11 height 15
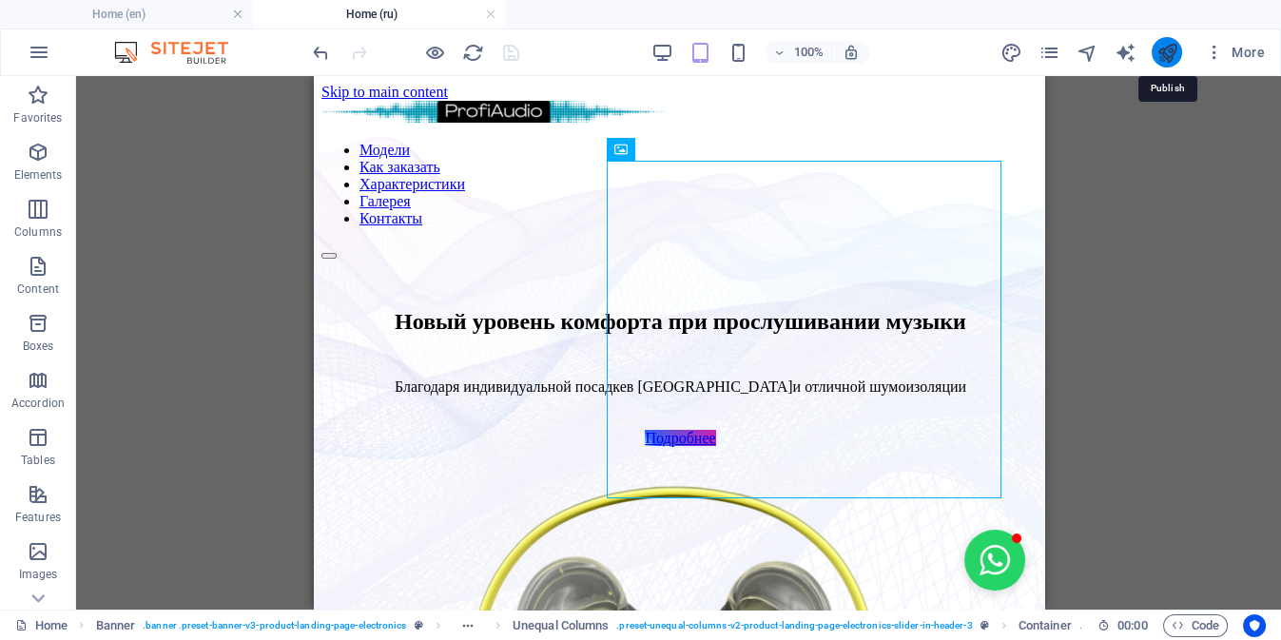
click at [1167, 52] on icon "publish" at bounding box center [1166, 53] width 22 height 22
